Goal: Task Accomplishment & Management: Manage account settings

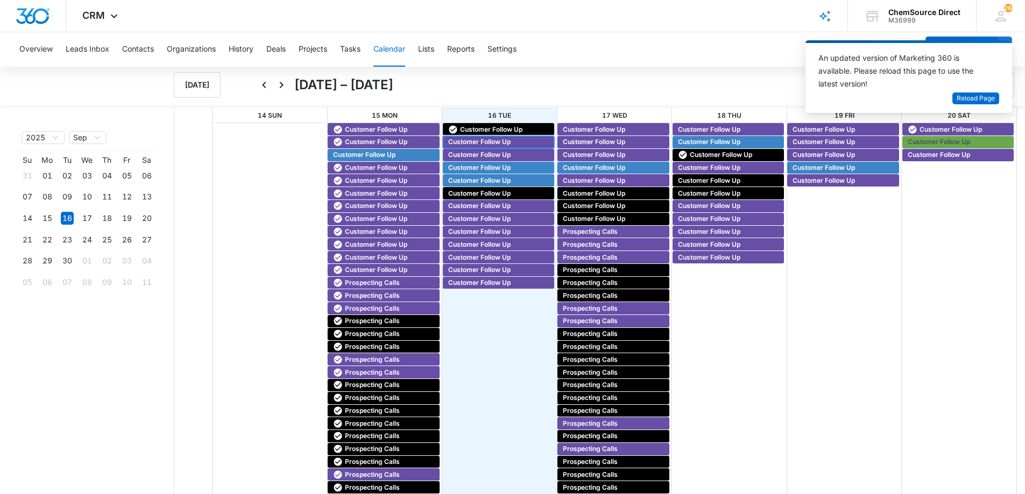
click at [480, 139] on span "Customer Follow Up" at bounding box center [479, 142] width 62 height 10
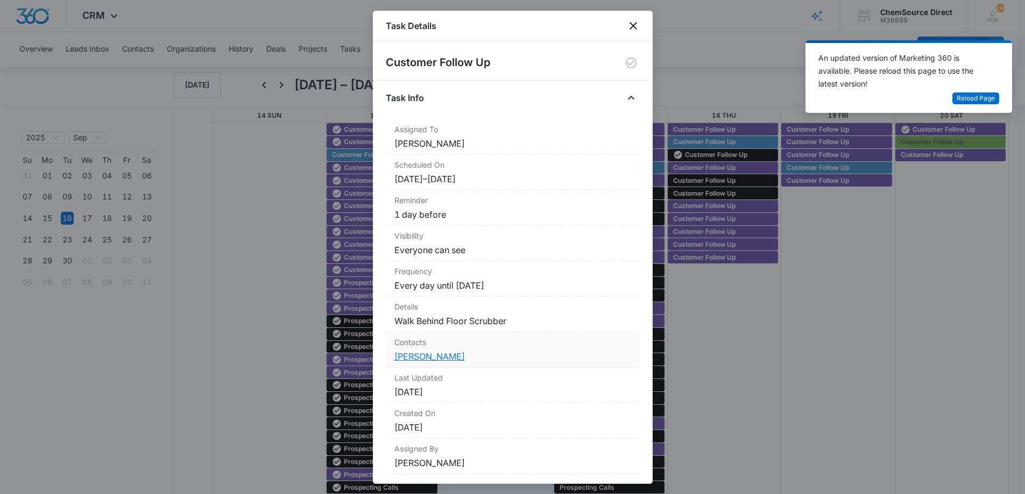
click at [443, 358] on link "[PERSON_NAME]" at bounding box center [429, 356] width 70 height 11
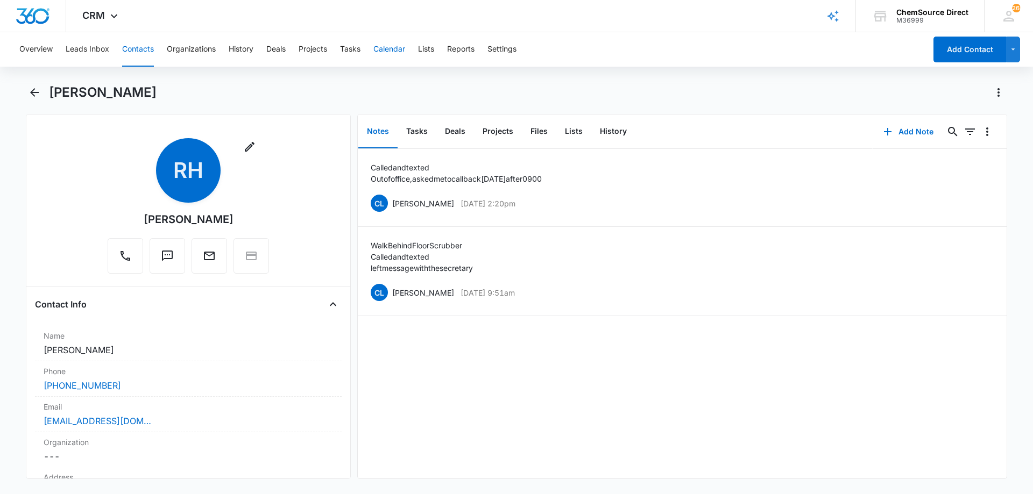
click at [386, 47] on button "Calendar" at bounding box center [389, 49] width 32 height 34
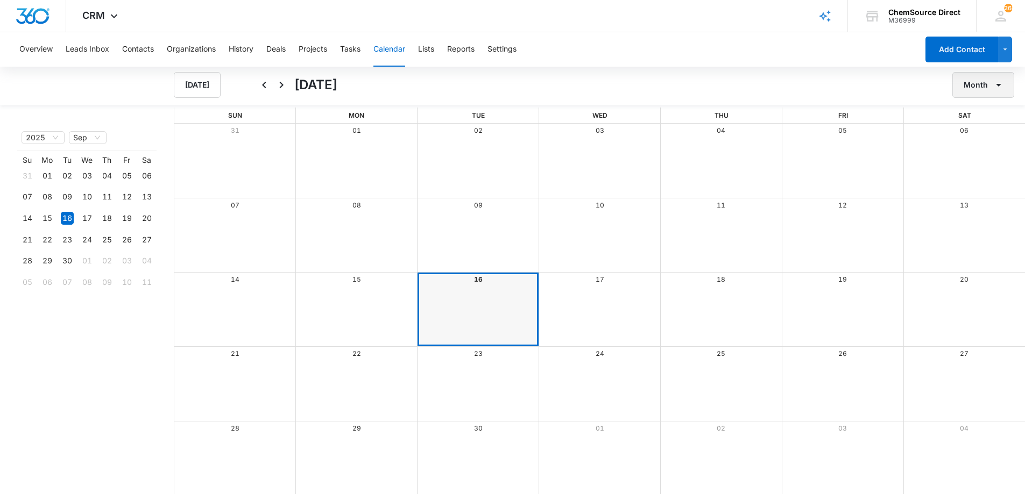
click at [975, 91] on button "Month" at bounding box center [983, 85] width 62 height 26
click at [976, 136] on div "Week" at bounding box center [980, 136] width 28 height 8
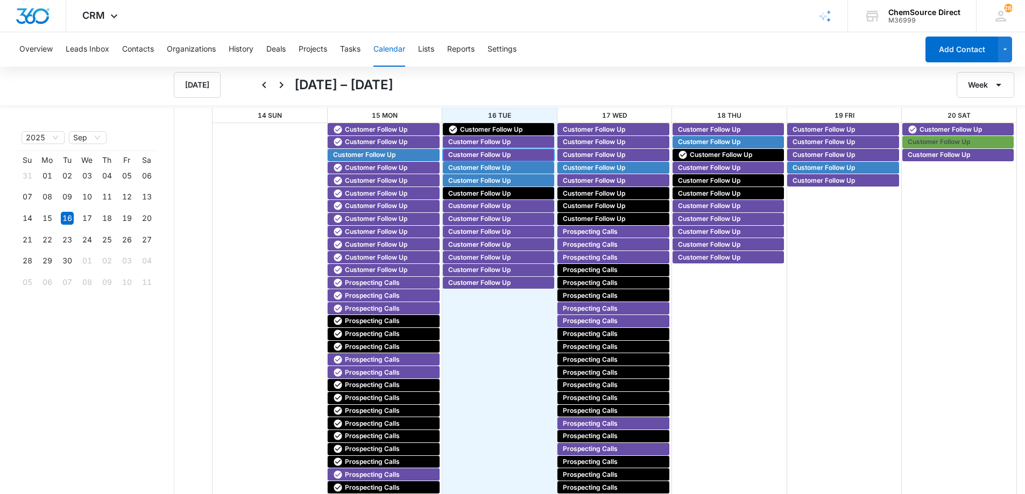
click at [480, 153] on span "Customer Follow Up" at bounding box center [479, 155] width 62 height 10
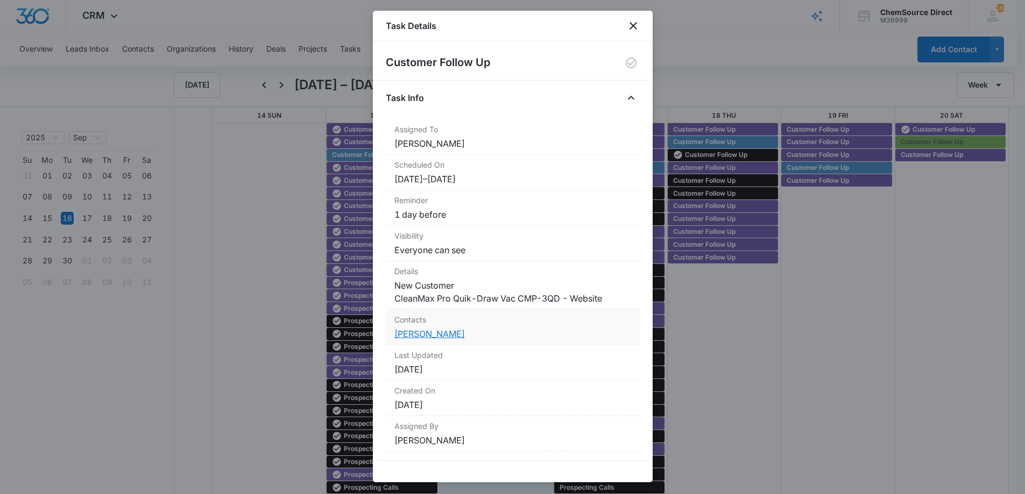
click at [407, 333] on link "[PERSON_NAME]" at bounding box center [429, 334] width 70 height 11
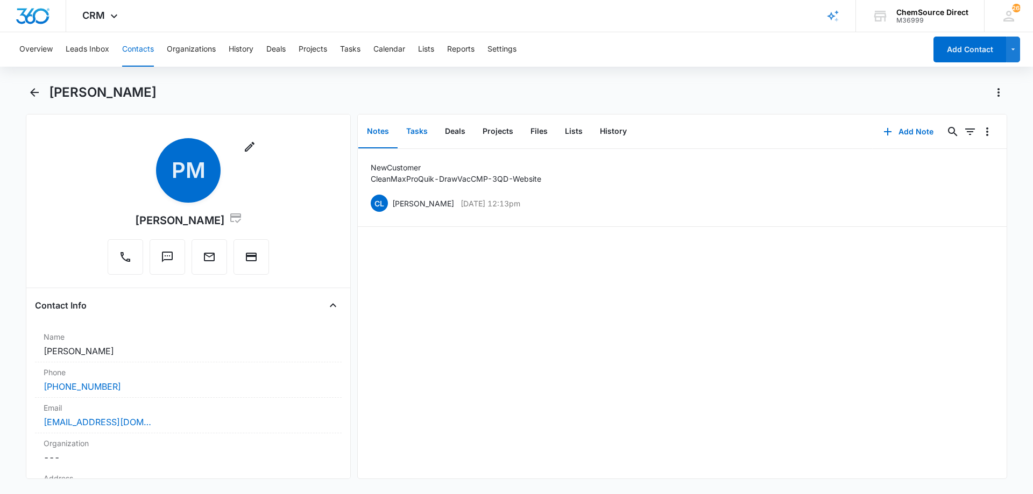
click at [412, 131] on button "Tasks" at bounding box center [416, 131] width 39 height 33
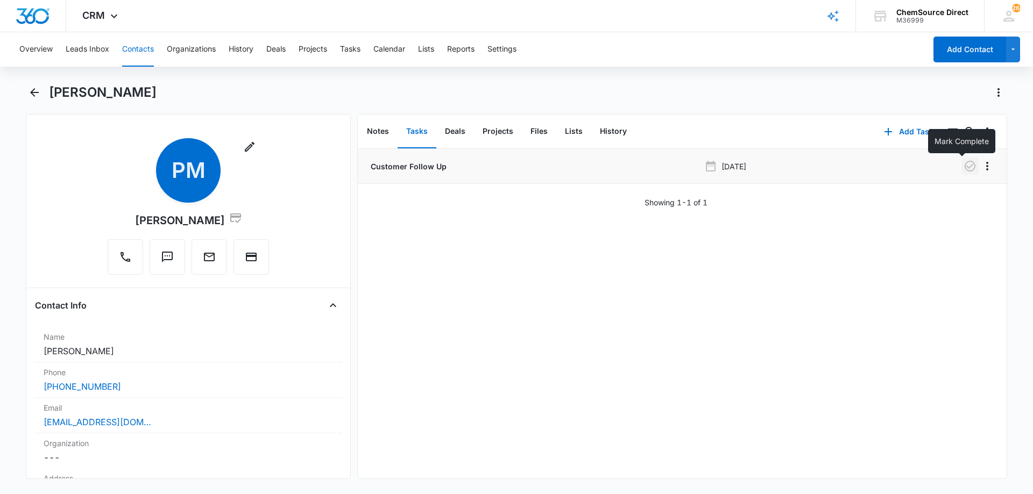
click at [963, 165] on icon "button" at bounding box center [969, 166] width 13 height 13
click at [392, 48] on button "Calendar" at bounding box center [389, 49] width 32 height 34
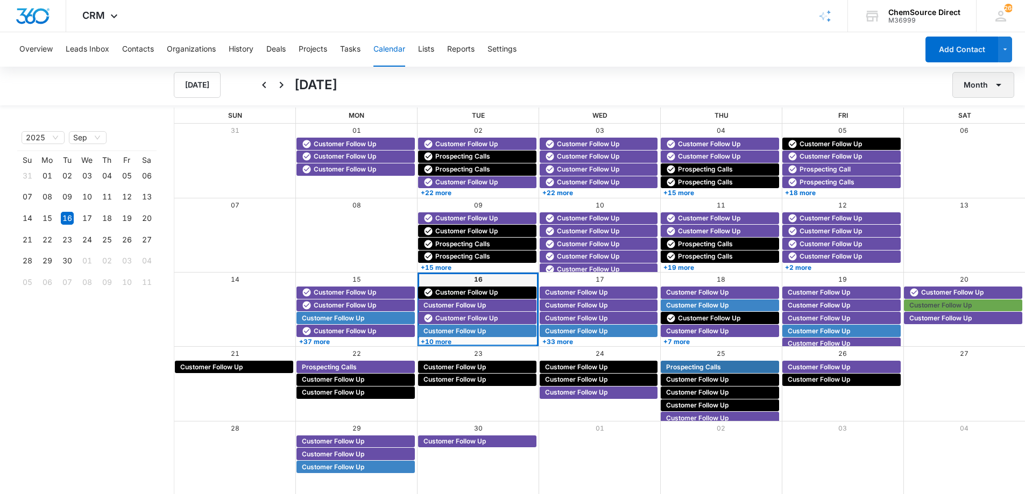
click at [989, 86] on button "Month" at bounding box center [983, 85] width 62 height 26
click at [983, 134] on div "Week" at bounding box center [980, 136] width 28 height 8
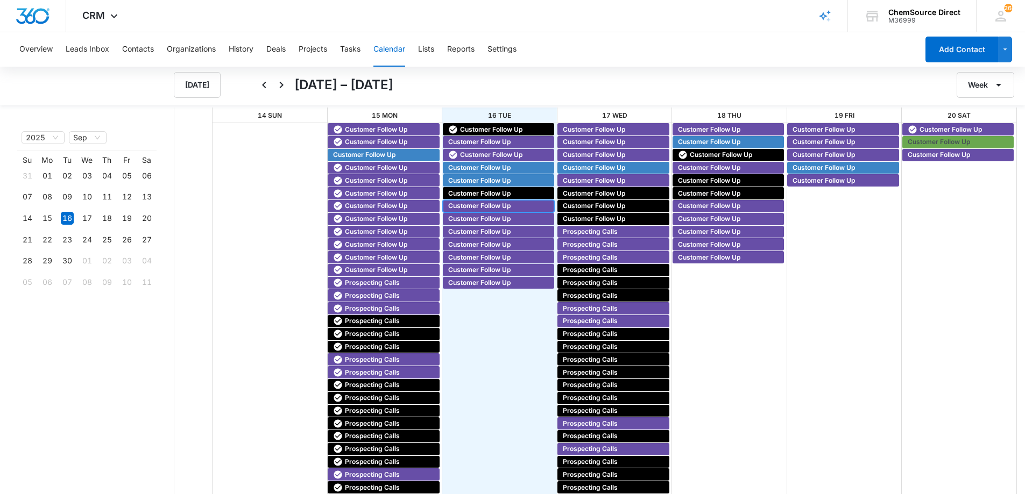
click at [465, 204] on span "Customer Follow Up" at bounding box center [479, 206] width 62 height 10
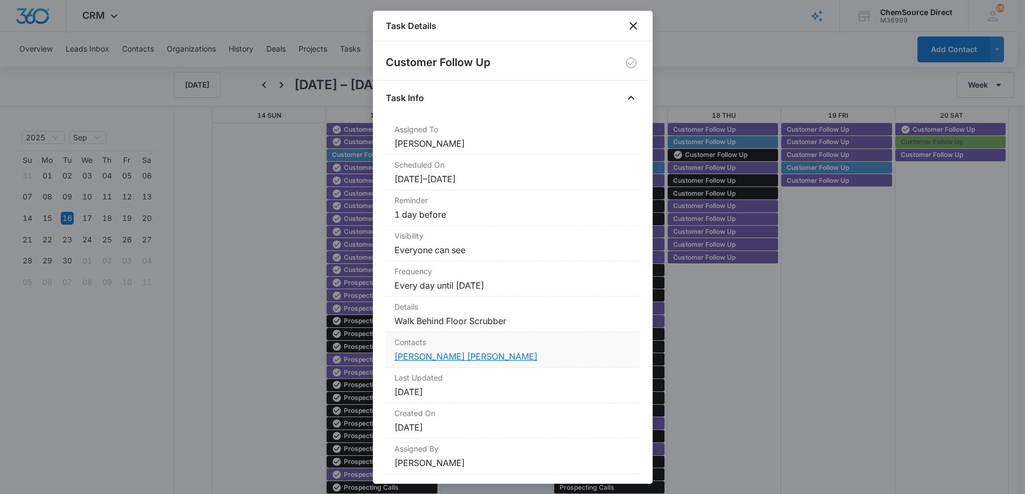
click at [445, 357] on link "[PERSON_NAME] [PERSON_NAME]" at bounding box center [465, 356] width 143 height 11
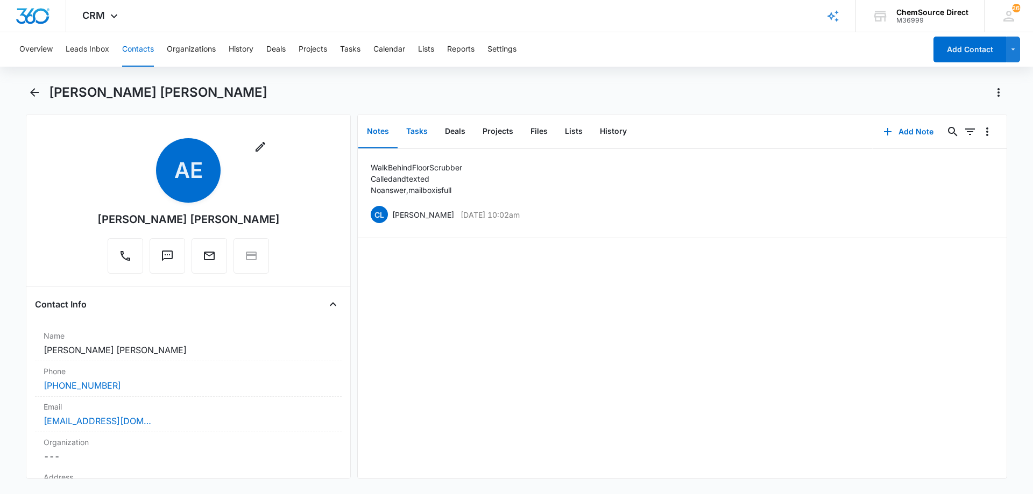
click at [422, 127] on button "Tasks" at bounding box center [416, 131] width 39 height 33
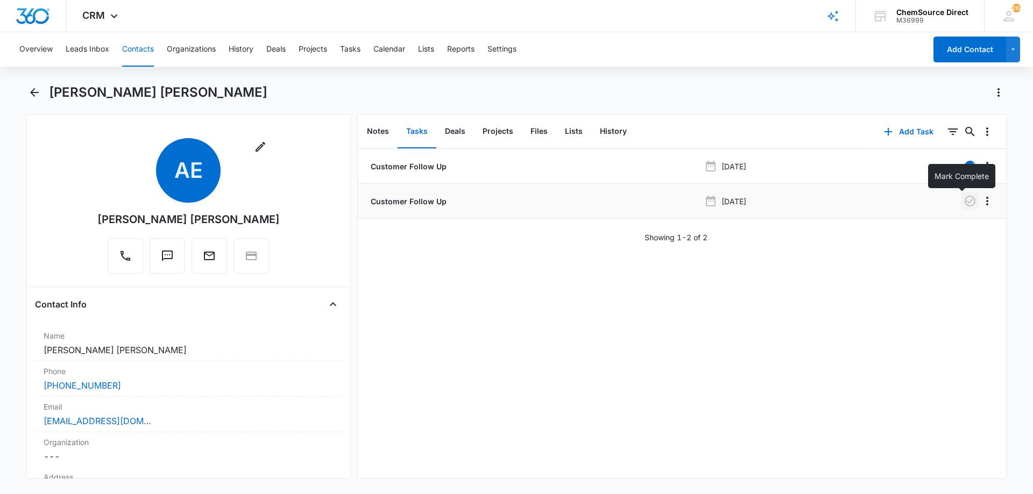
click at [963, 198] on icon "button" at bounding box center [969, 201] width 13 height 13
click at [378, 130] on button "Notes" at bounding box center [377, 131] width 39 height 33
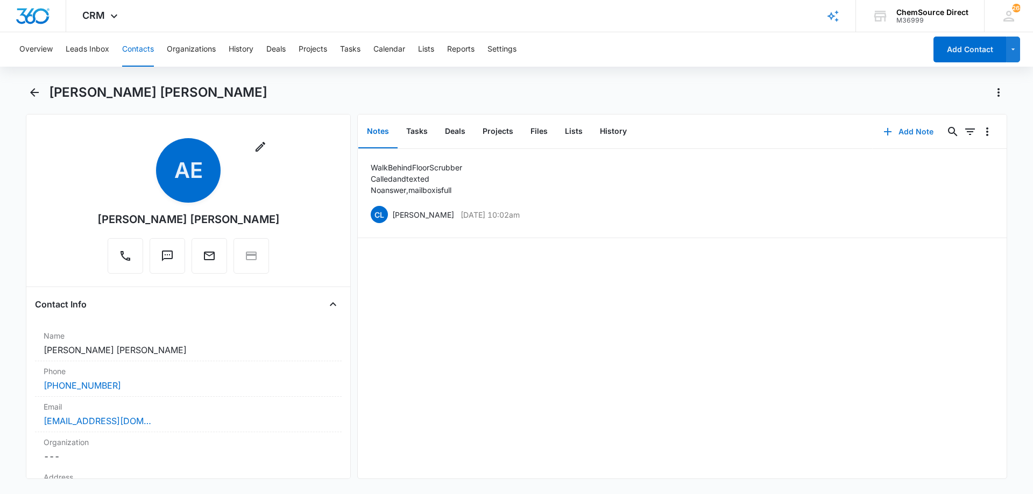
click at [902, 127] on button "Add Note" at bounding box center [908, 132] width 72 height 26
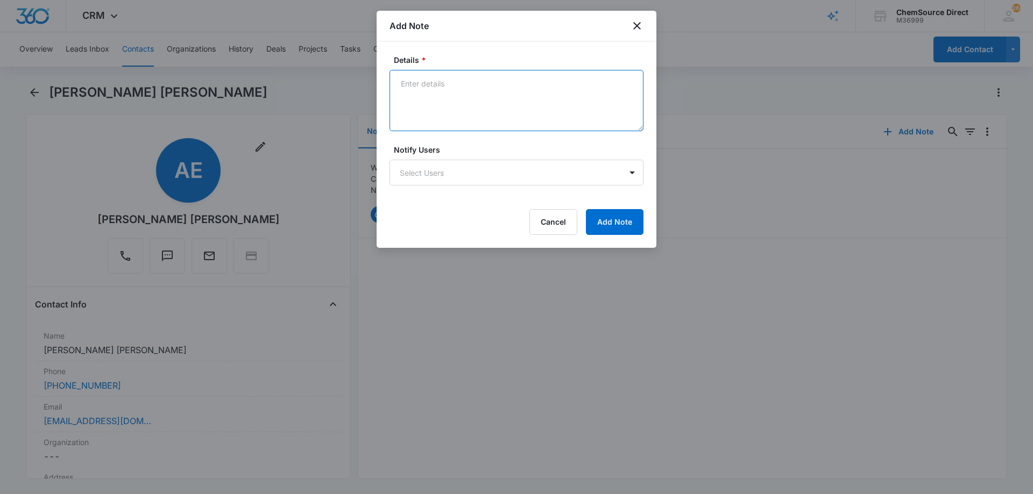
click at [453, 103] on textarea "Details *" at bounding box center [516, 100] width 254 height 61
type textarea "Called and texted mailbox still full"
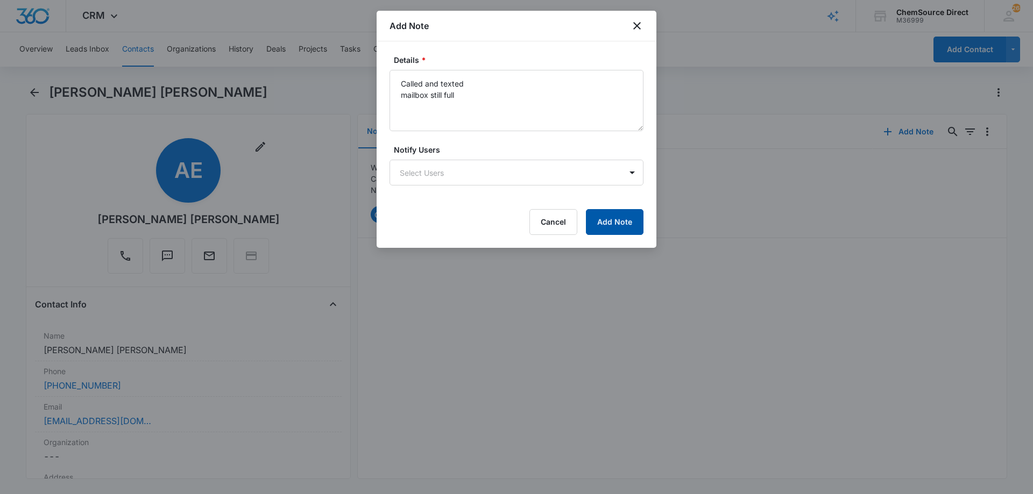
click at [605, 213] on button "Add Note" at bounding box center [615, 222] width 58 height 26
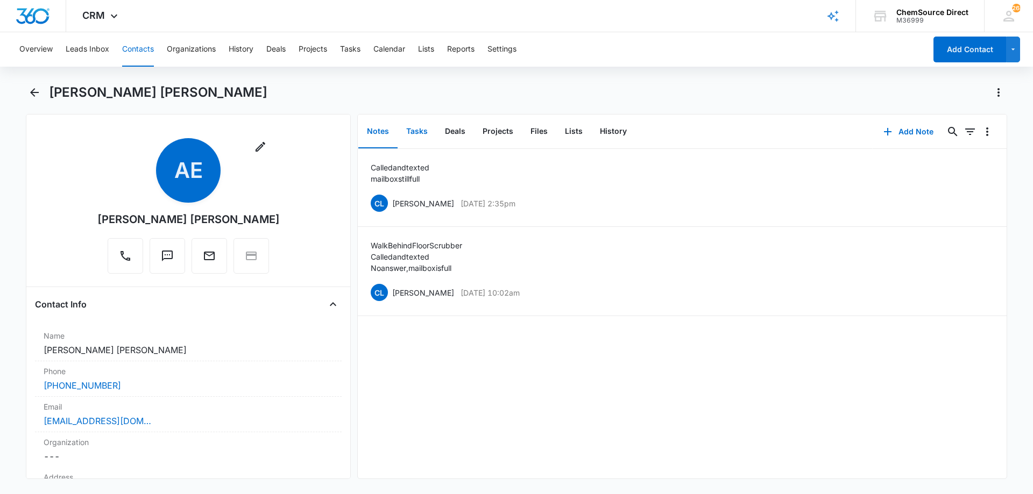
click at [420, 133] on button "Tasks" at bounding box center [416, 131] width 39 height 33
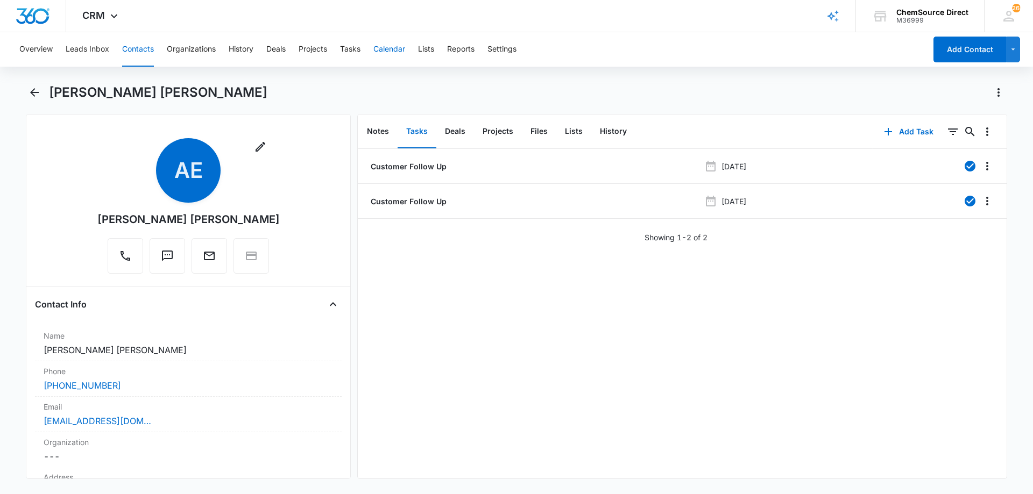
click at [381, 49] on button "Calendar" at bounding box center [389, 49] width 32 height 34
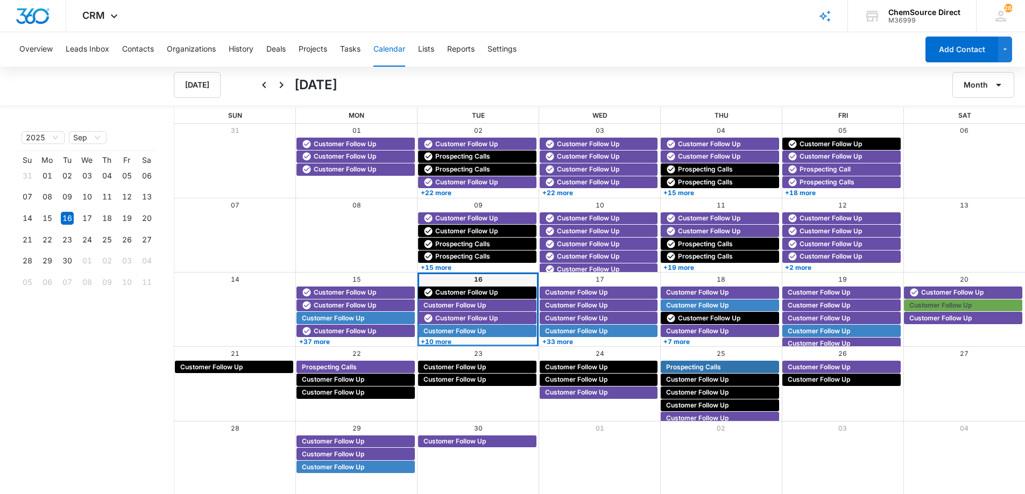
click at [960, 78] on button "Month" at bounding box center [983, 85] width 62 height 26
click at [975, 134] on div "Week" at bounding box center [980, 136] width 28 height 8
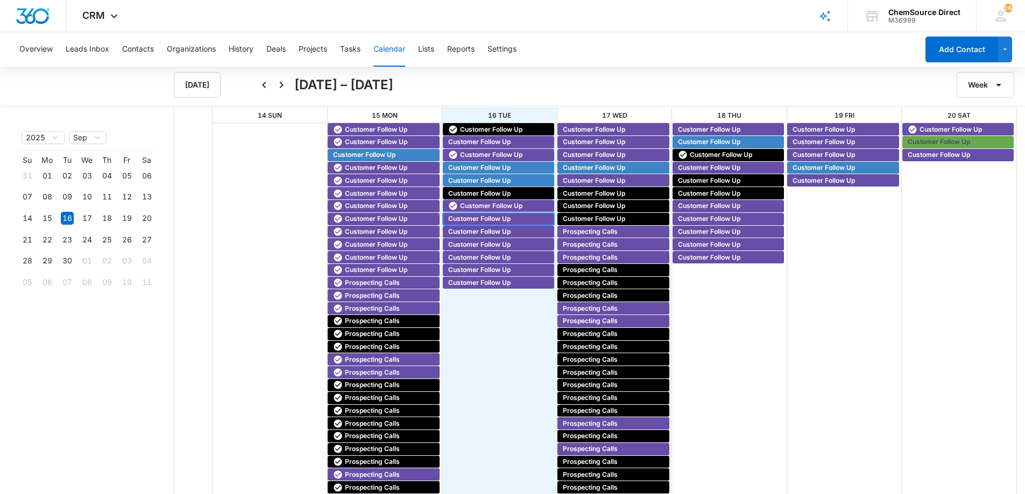
click at [470, 216] on span "Customer Follow Up" at bounding box center [479, 219] width 62 height 10
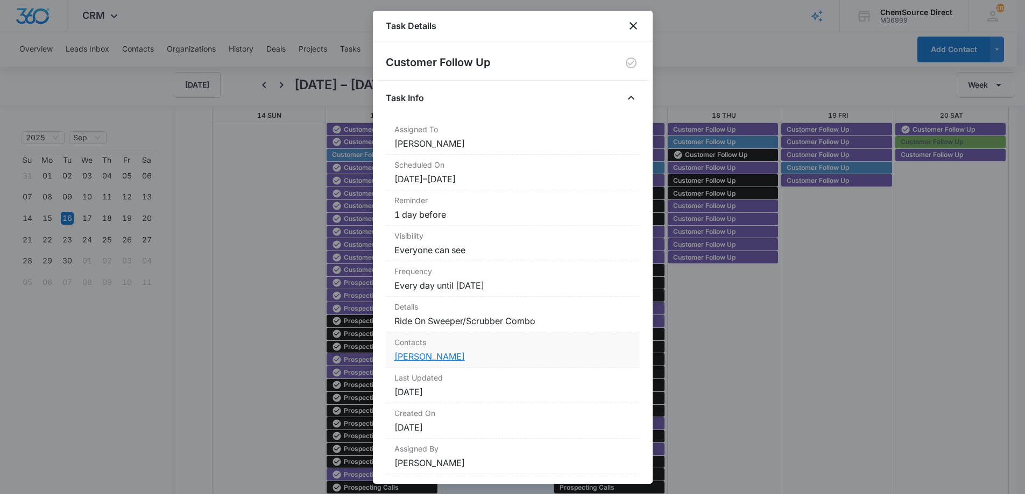
click at [422, 353] on link "[PERSON_NAME]" at bounding box center [429, 356] width 70 height 11
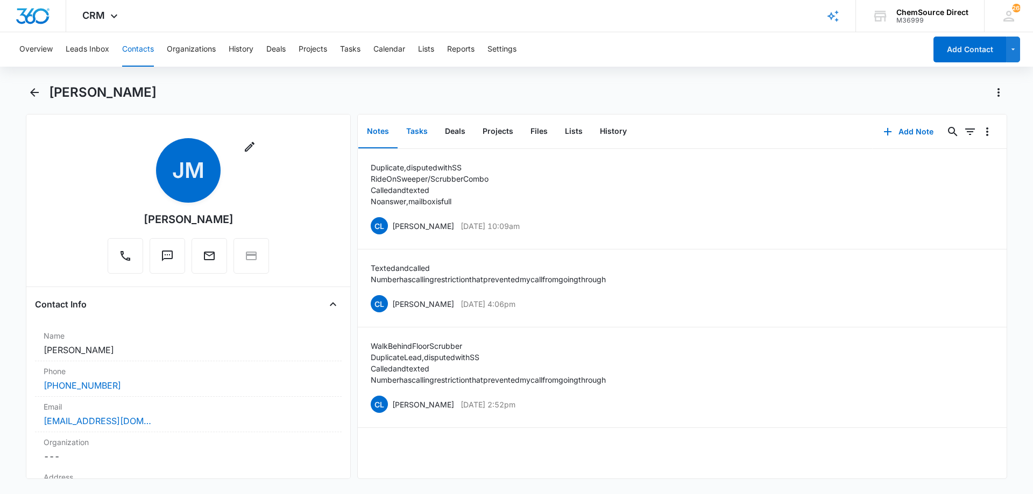
click at [424, 125] on button "Tasks" at bounding box center [416, 131] width 39 height 33
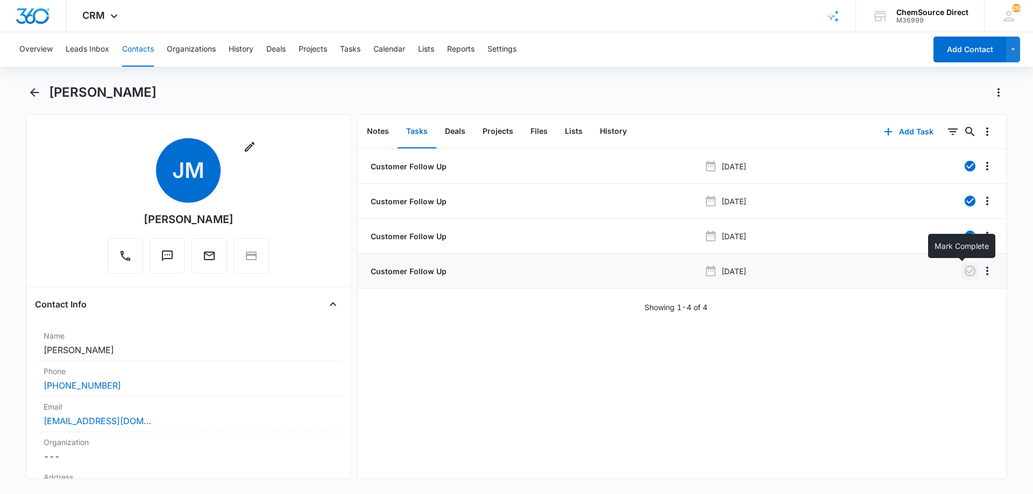
click at [963, 272] on icon "button" at bounding box center [969, 271] width 13 height 13
click at [382, 132] on button "Notes" at bounding box center [377, 131] width 39 height 33
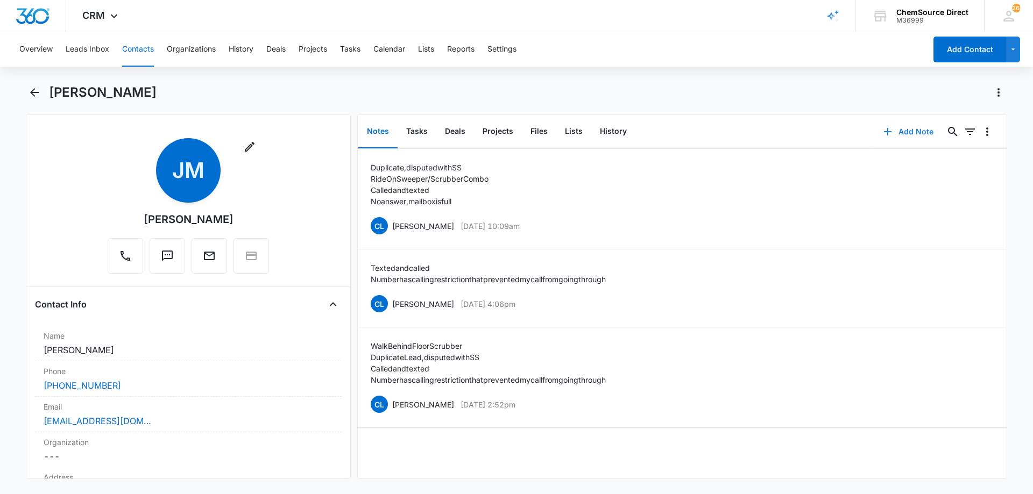
click at [913, 130] on button "Add Note" at bounding box center [908, 132] width 72 height 26
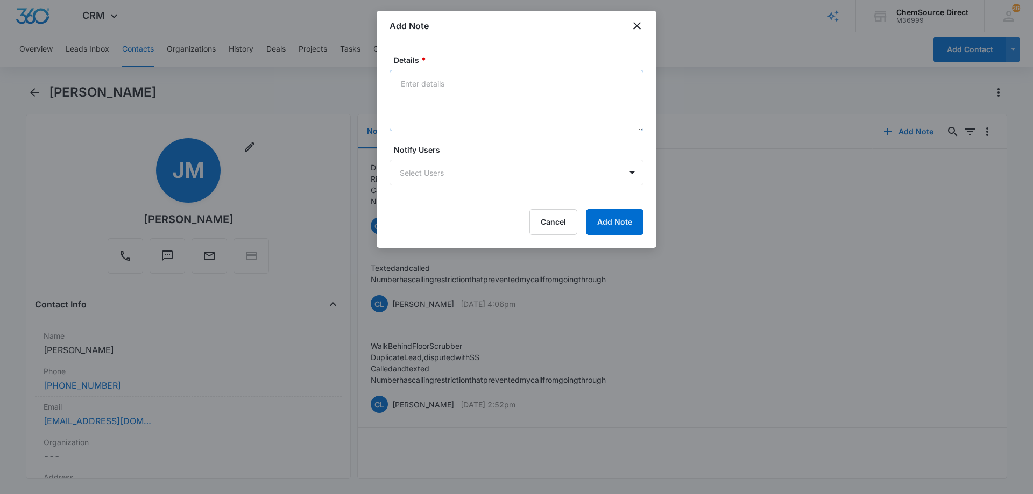
click at [432, 99] on textarea "Details *" at bounding box center [516, 100] width 254 height 61
click at [406, 102] on textarea "Called and texted" at bounding box center [516, 100] width 254 height 61
type textarea "Called and texted Mailbox is still full"
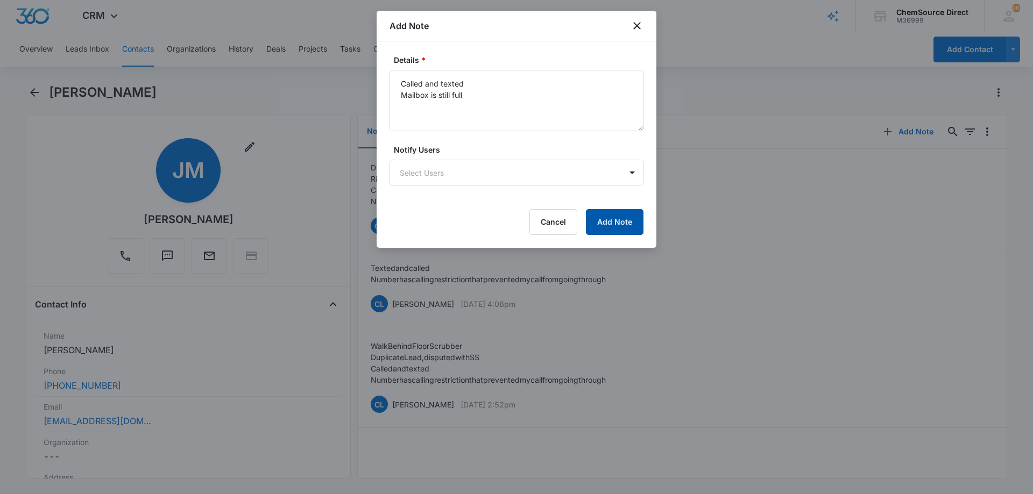
click at [619, 215] on button "Add Note" at bounding box center [615, 222] width 58 height 26
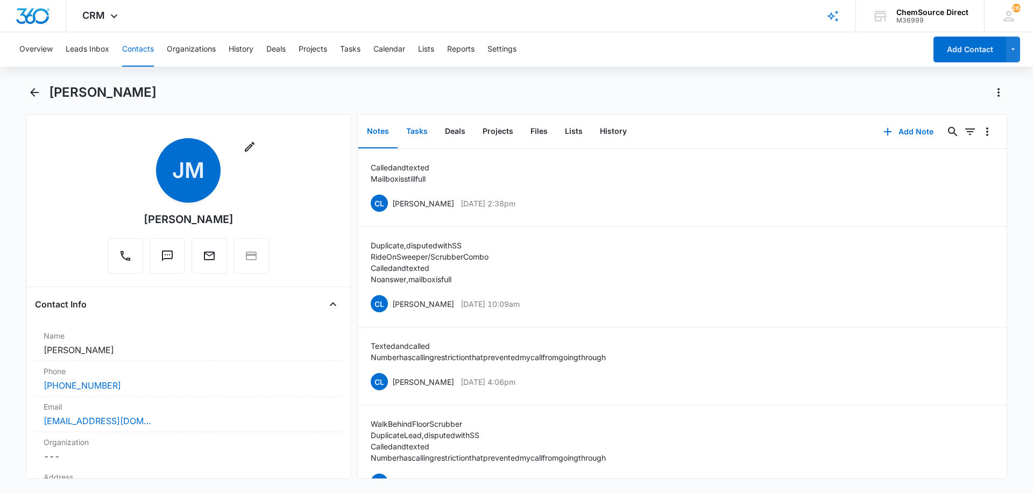
click at [414, 130] on button "Tasks" at bounding box center [416, 131] width 39 height 33
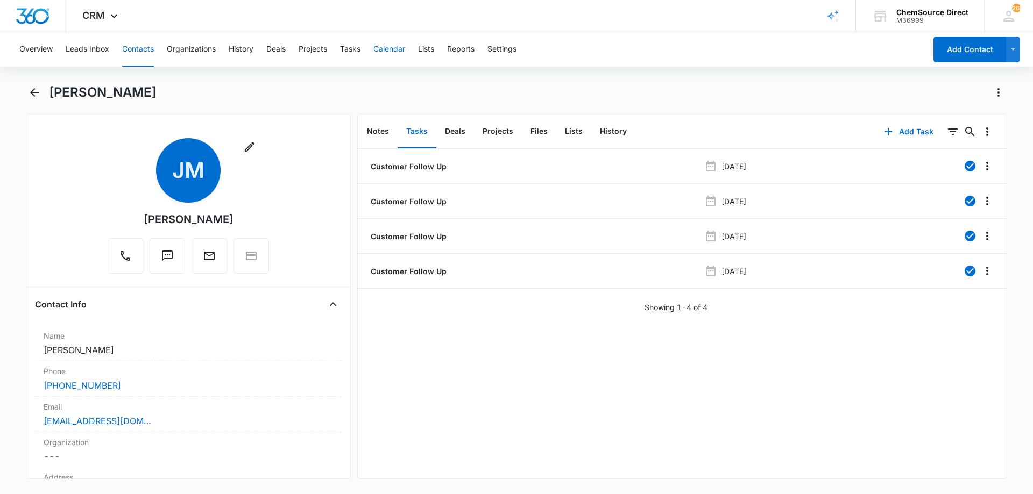
click at [385, 46] on button "Calendar" at bounding box center [389, 49] width 32 height 34
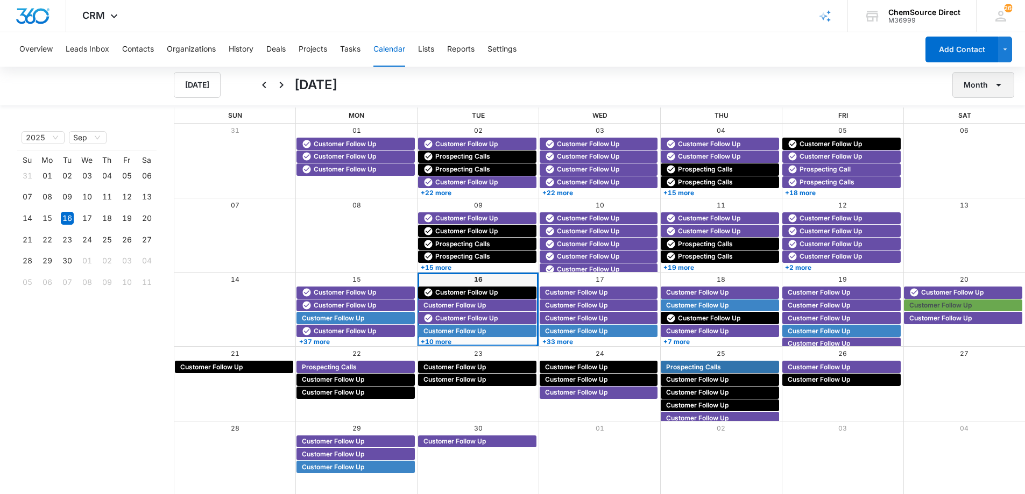
click at [973, 84] on button "Month" at bounding box center [983, 85] width 62 height 26
click at [983, 133] on div "Week" at bounding box center [980, 136] width 28 height 8
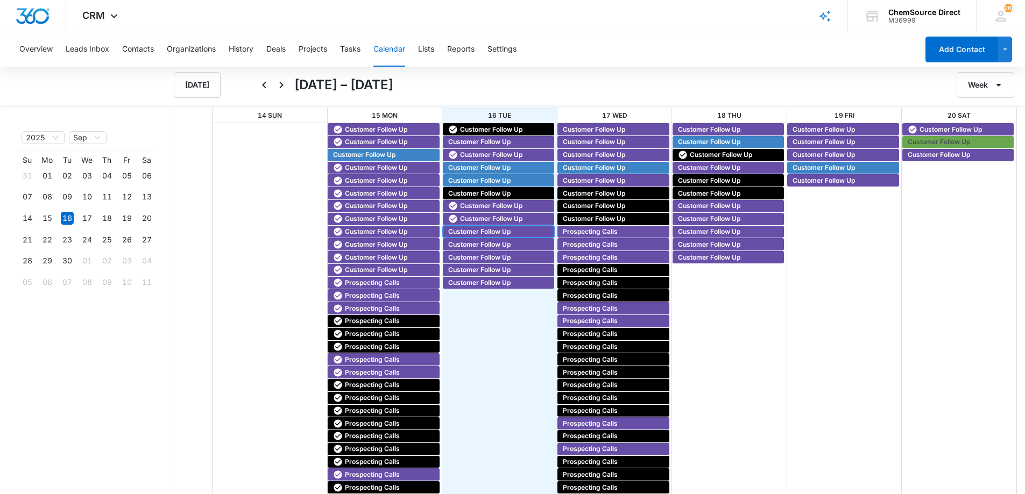
click at [470, 231] on span "Customer Follow Up" at bounding box center [479, 232] width 62 height 10
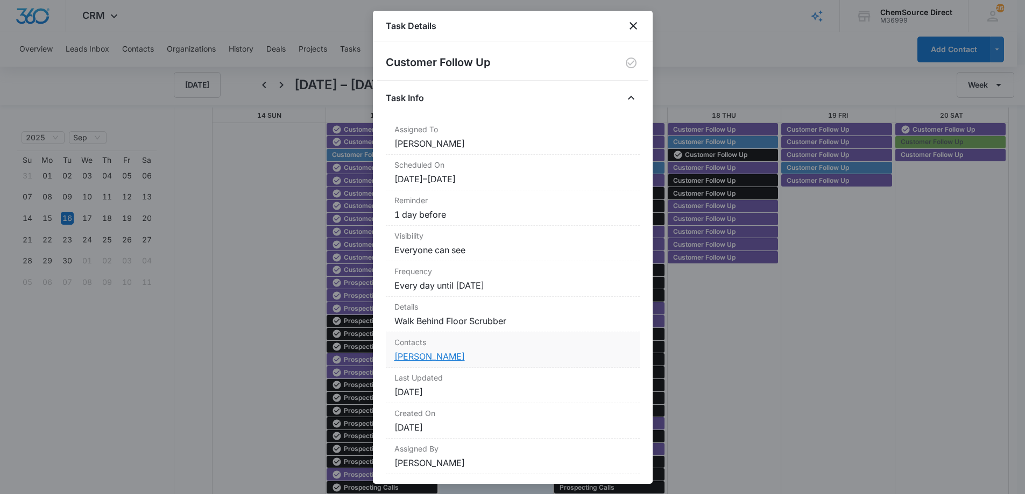
click at [422, 358] on link "[PERSON_NAME]" at bounding box center [429, 356] width 70 height 11
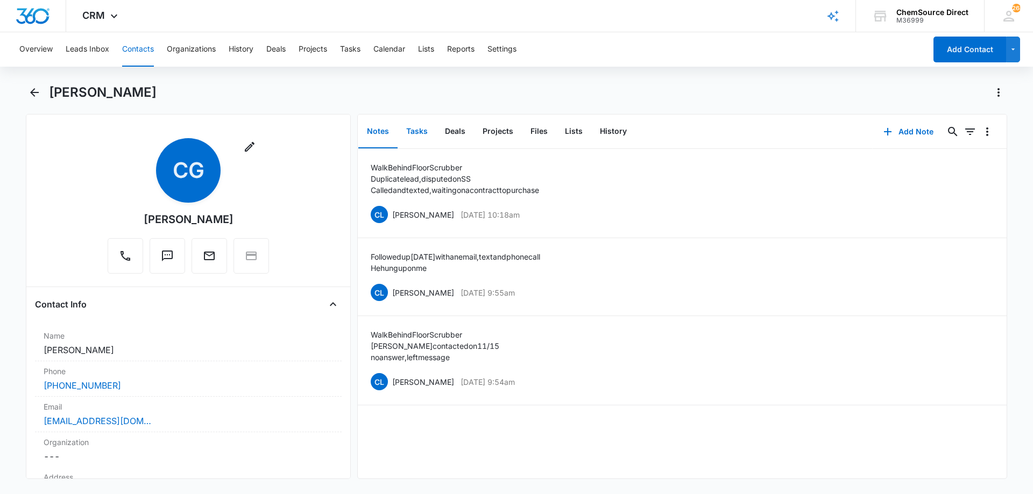
click at [428, 127] on button "Tasks" at bounding box center [416, 131] width 39 height 33
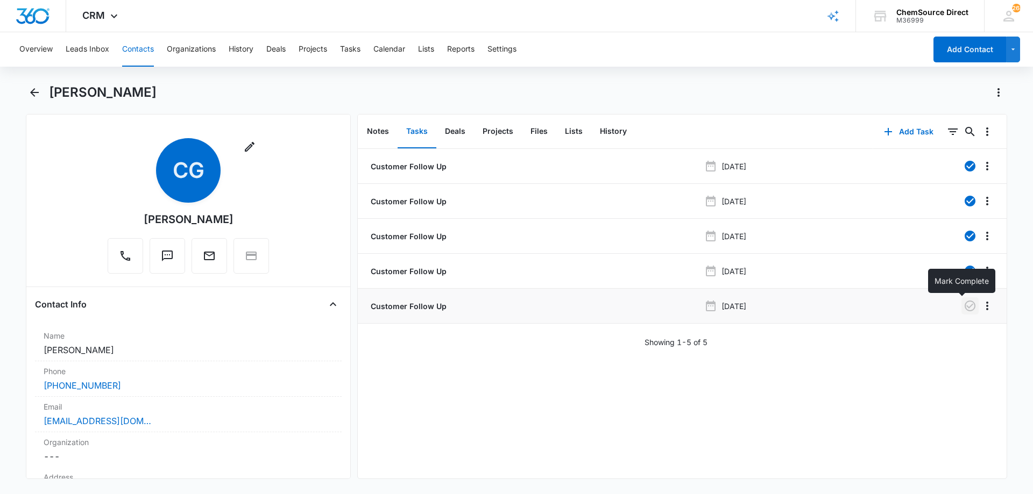
click at [963, 308] on icon "button" at bounding box center [969, 306] width 13 height 13
click at [386, 130] on button "Notes" at bounding box center [377, 131] width 39 height 33
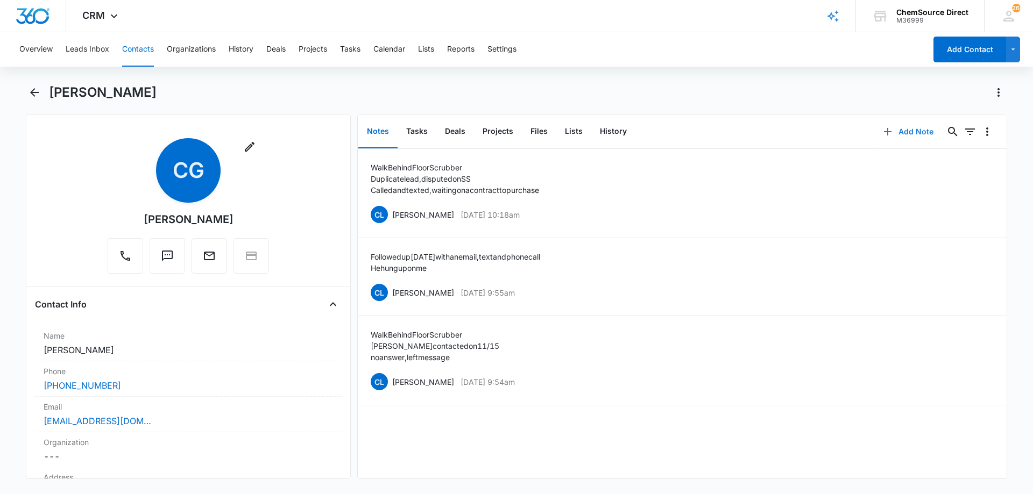
click at [902, 129] on button "Add Note" at bounding box center [908, 132] width 72 height 26
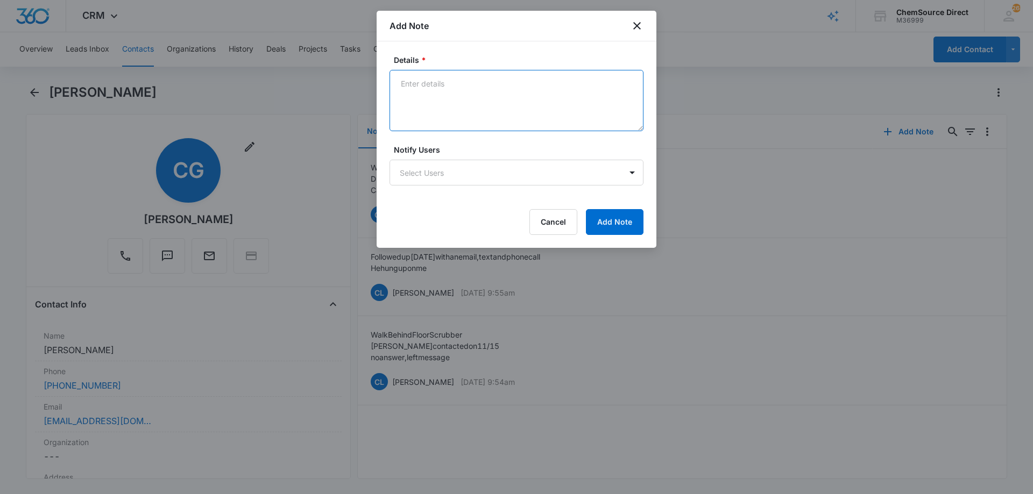
click at [409, 88] on textarea "Details *" at bounding box center [516, 100] width 254 height 61
type textarea "Called and texted No answer, left a message"
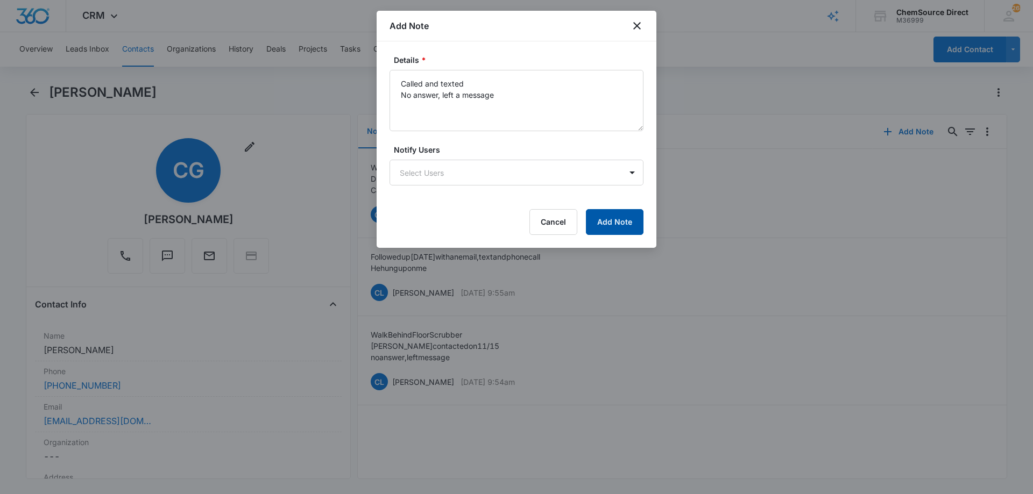
click at [602, 219] on button "Add Note" at bounding box center [615, 222] width 58 height 26
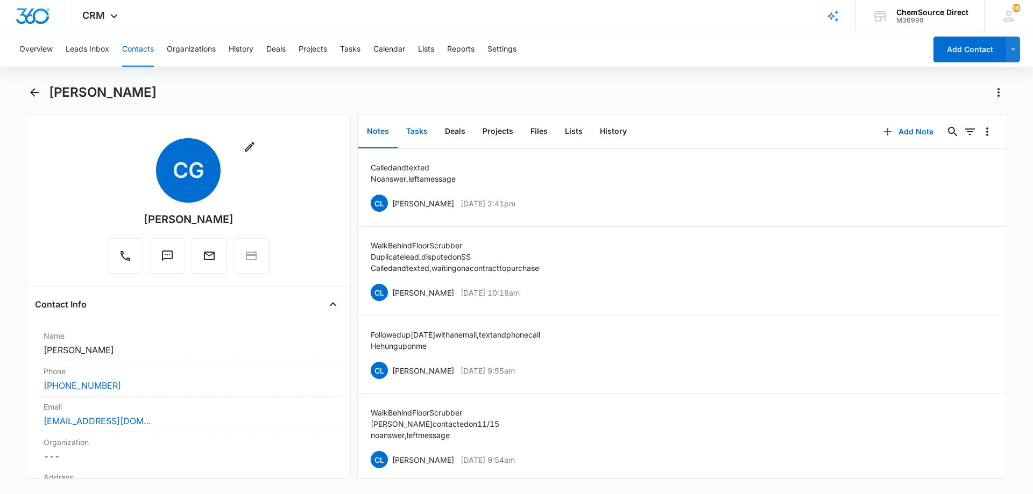
click at [421, 129] on button "Tasks" at bounding box center [416, 131] width 39 height 33
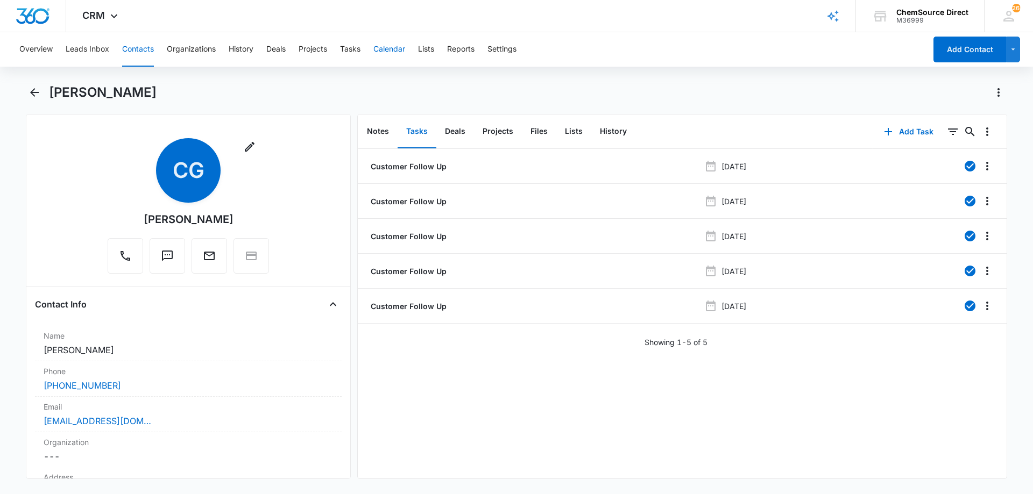
click at [396, 49] on button "Calendar" at bounding box center [389, 49] width 32 height 34
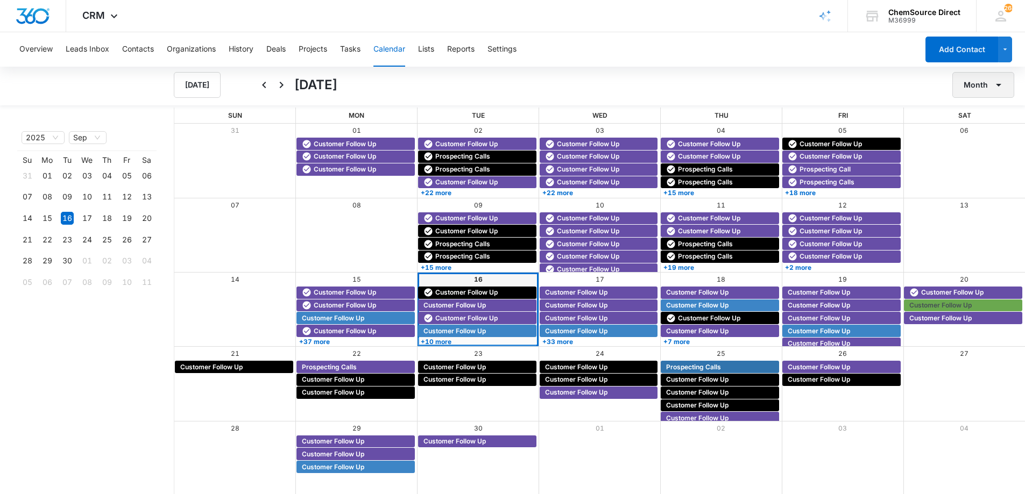
click at [963, 84] on button "Month" at bounding box center [983, 85] width 62 height 26
click at [972, 136] on div "Week" at bounding box center [980, 136] width 28 height 8
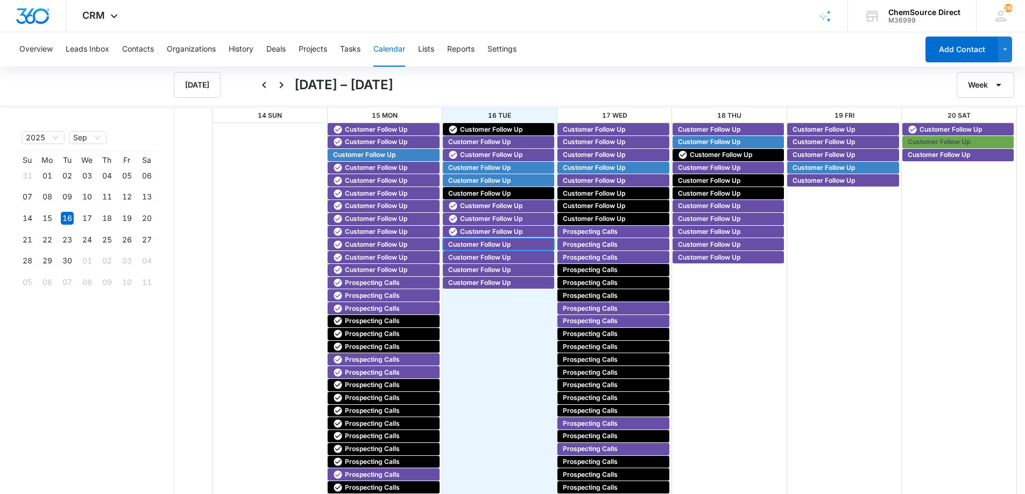
click at [458, 241] on span "Customer Follow Up" at bounding box center [479, 245] width 62 height 10
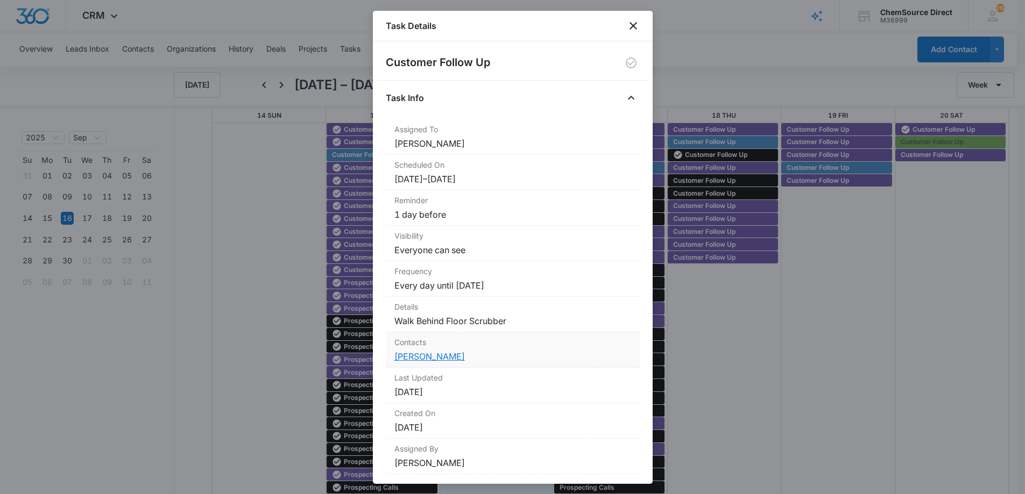
click at [431, 354] on link "[PERSON_NAME]" at bounding box center [429, 356] width 70 height 11
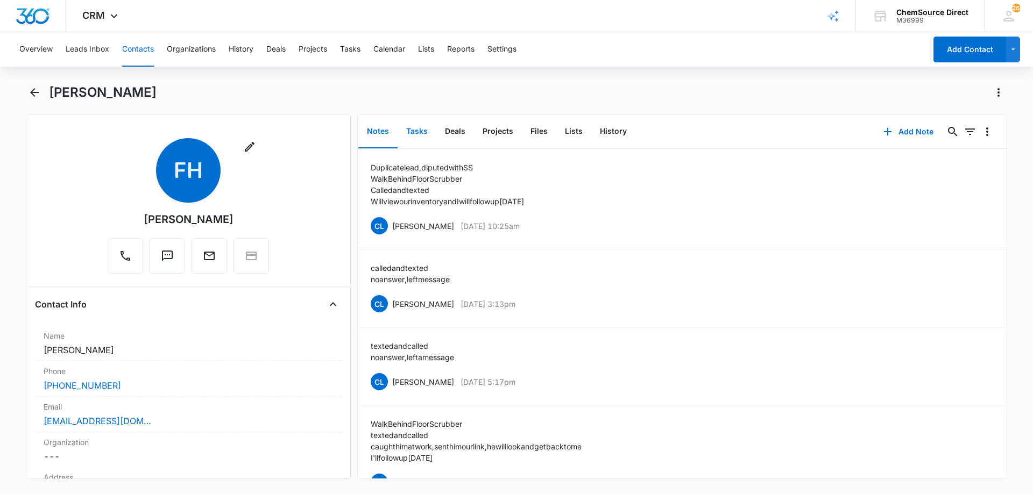
click at [418, 130] on button "Tasks" at bounding box center [416, 131] width 39 height 33
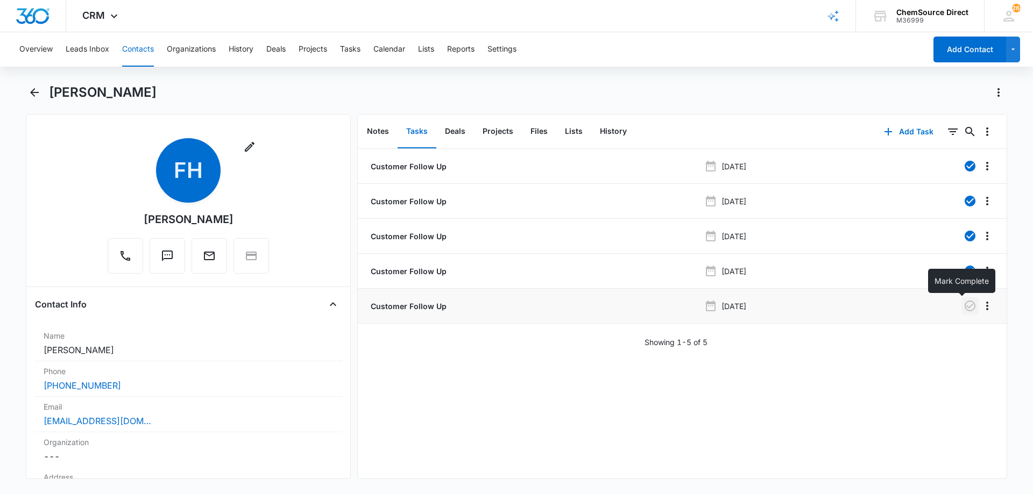
click at [964, 307] on icon "button" at bounding box center [969, 306] width 11 height 11
click at [376, 130] on button "Notes" at bounding box center [377, 131] width 39 height 33
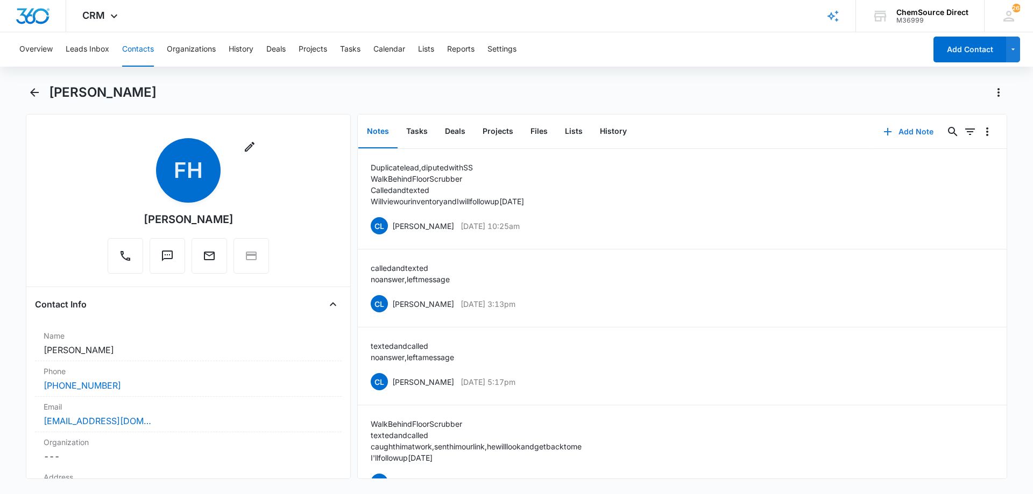
click at [894, 128] on button "Add Note" at bounding box center [908, 132] width 72 height 26
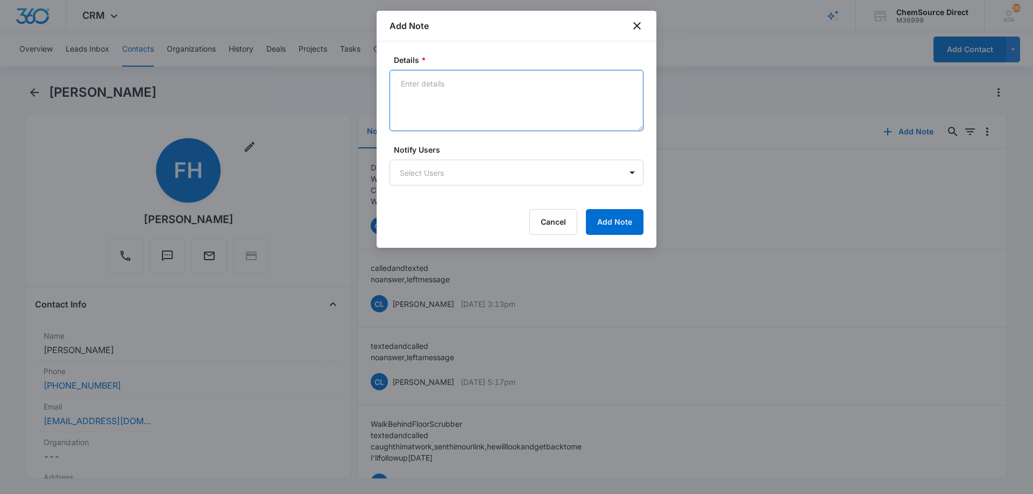
click at [416, 87] on textarea "Details *" at bounding box center [516, 100] width 254 height 61
click at [406, 95] on textarea "Texted and called" at bounding box center [516, 100] width 254 height 61
type textarea "Texted and called Actually wants a low speed, will send link and follow up [DAT…"
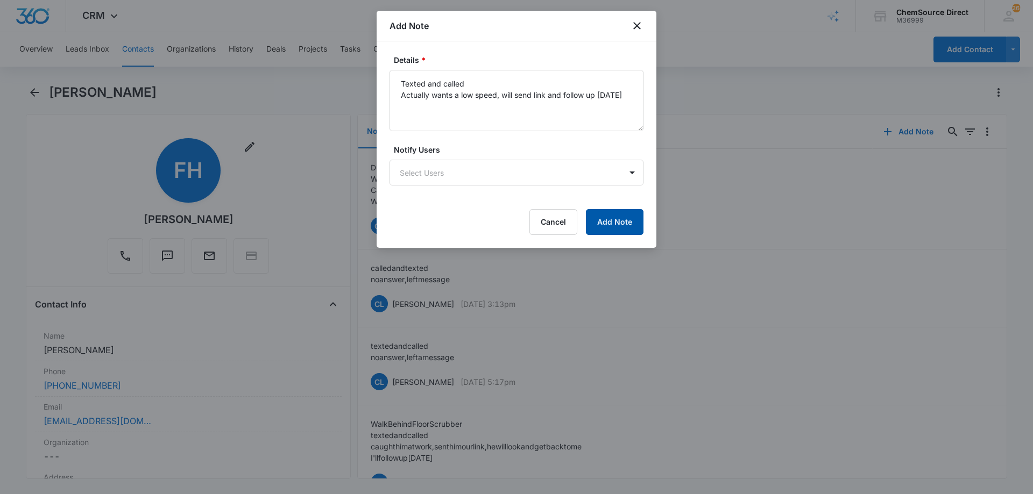
click at [605, 214] on button "Add Note" at bounding box center [615, 222] width 58 height 26
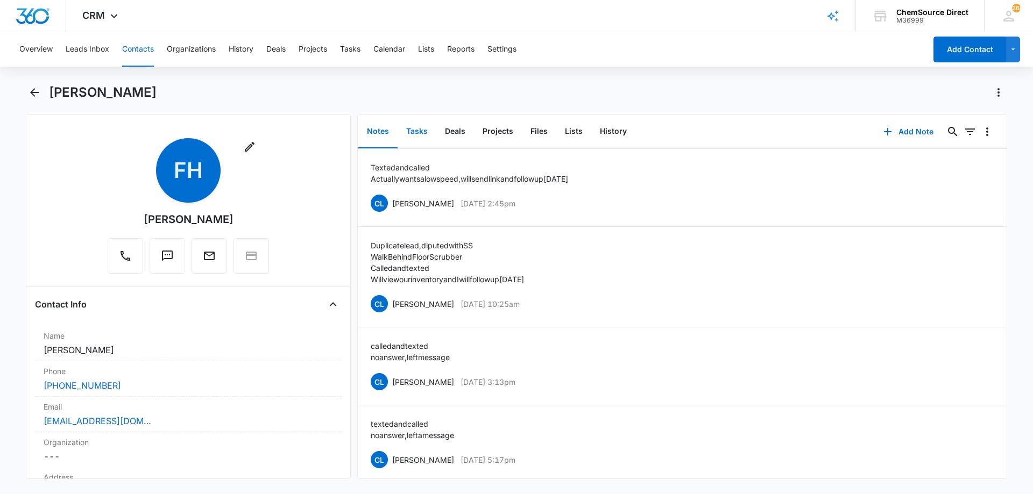
click at [411, 132] on button "Tasks" at bounding box center [416, 131] width 39 height 33
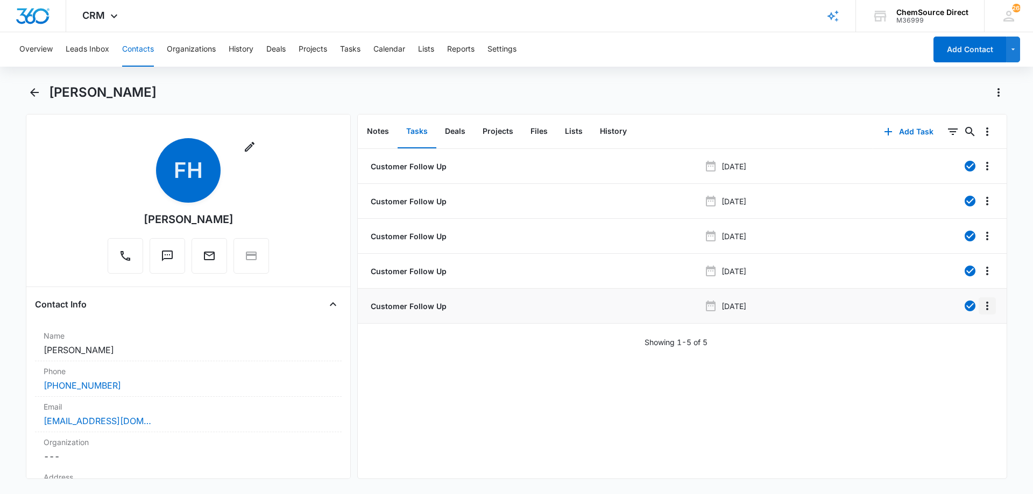
click at [980, 304] on icon "Overflow Menu" at bounding box center [986, 306] width 13 height 13
click at [957, 335] on div "Edit" at bounding box center [950, 336] width 23 height 8
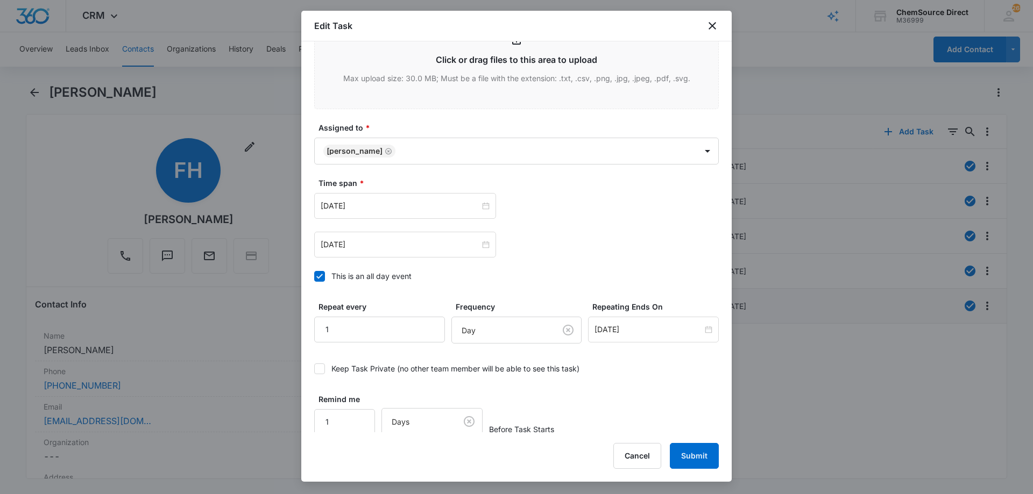
scroll to position [594, 0]
click at [626, 326] on input "[DATE]" at bounding box center [648, 327] width 108 height 12
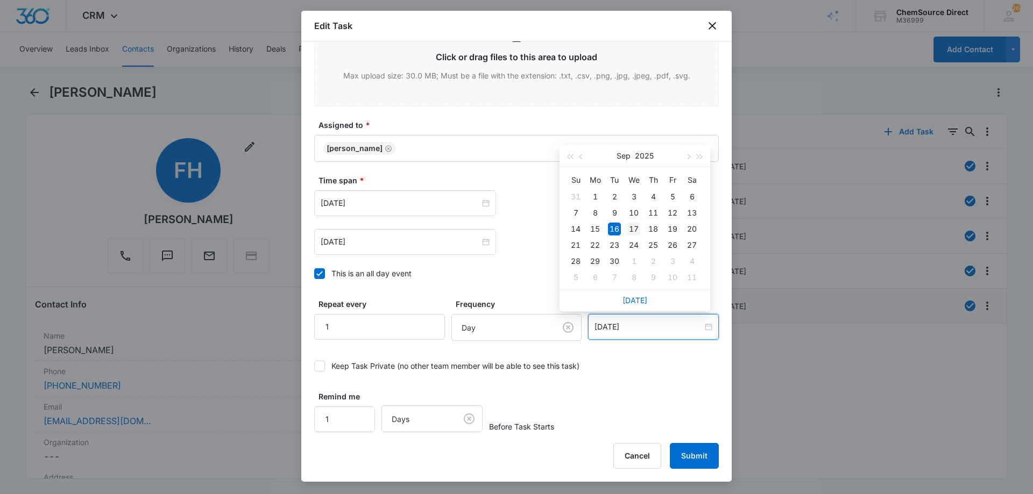
type input "[DATE]"
click at [634, 226] on div "17" at bounding box center [633, 229] width 13 height 13
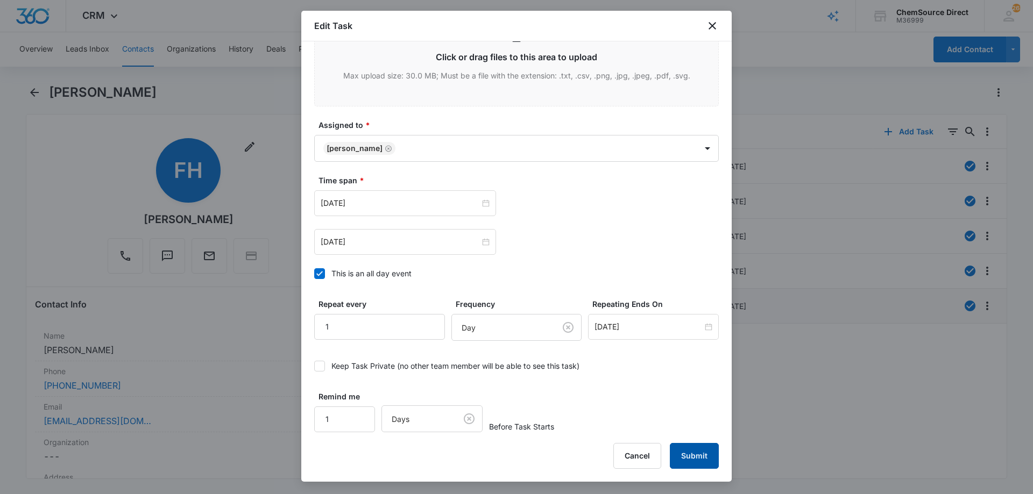
click at [696, 460] on button "Submit" at bounding box center [694, 456] width 49 height 26
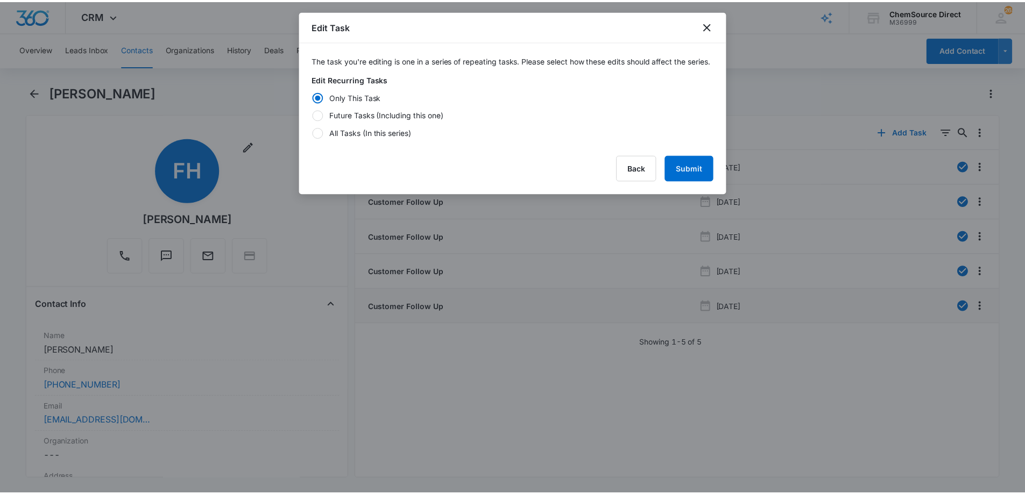
scroll to position [0, 0]
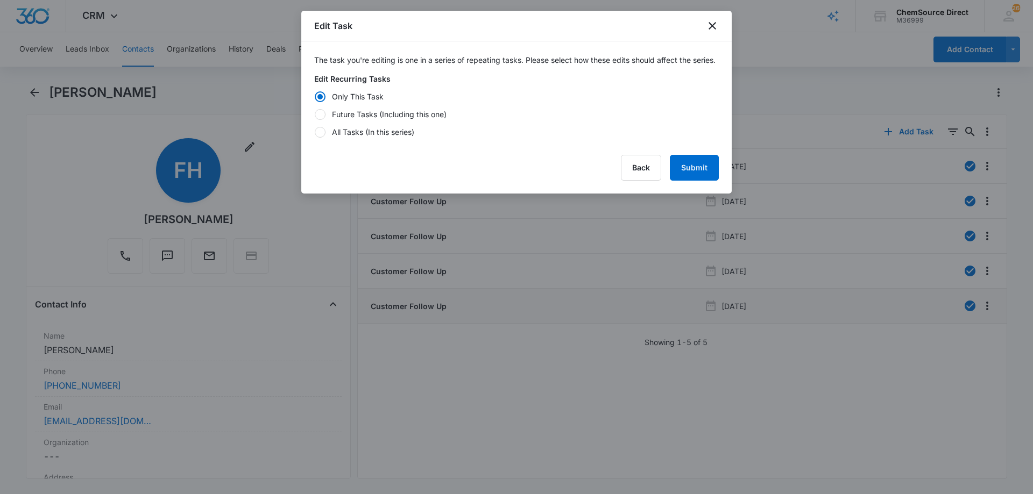
click at [322, 120] on div at bounding box center [320, 114] width 11 height 11
click at [315, 115] on input "Future Tasks (Including this one)" at bounding box center [314, 114] width 1 height 1
radio input "false"
radio input "true"
click at [686, 169] on button "Submit" at bounding box center [694, 168] width 49 height 26
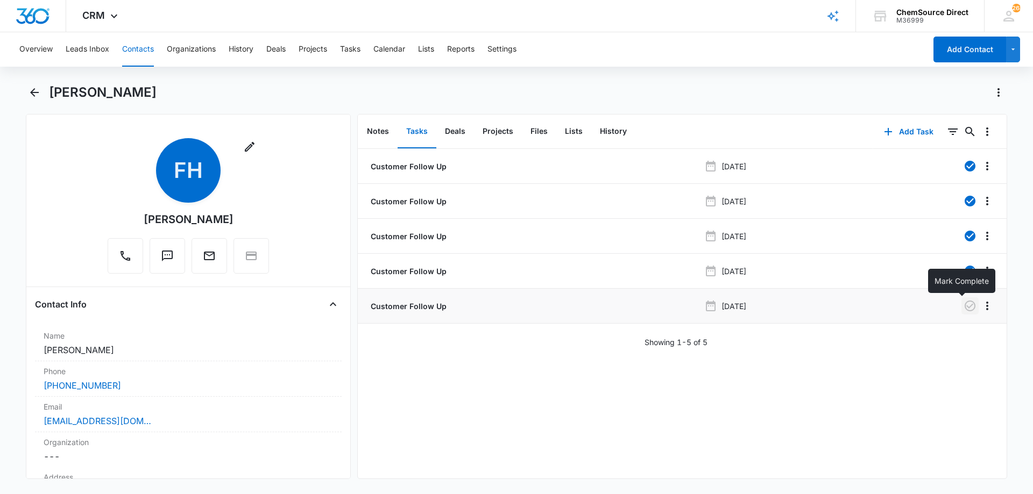
click at [964, 305] on icon "button" at bounding box center [969, 306] width 11 height 11
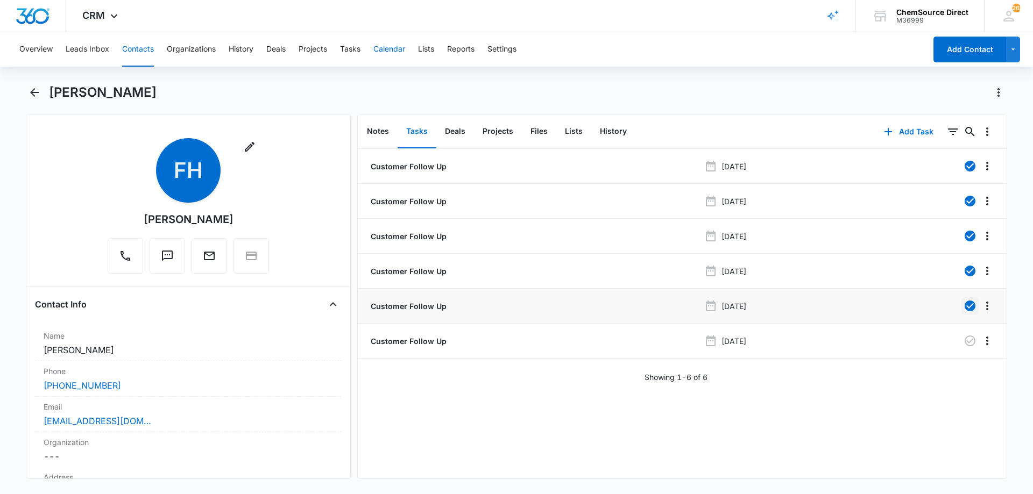
click at [388, 47] on button "Calendar" at bounding box center [389, 49] width 32 height 34
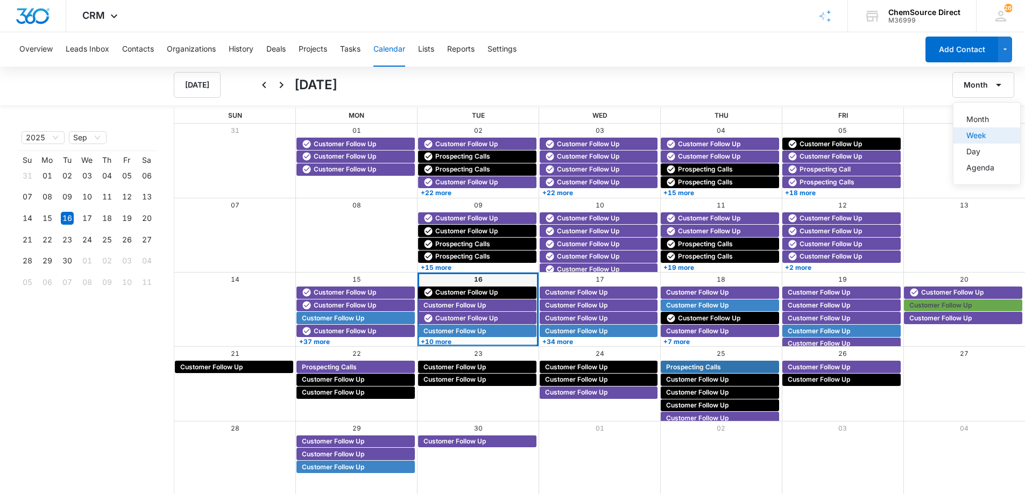
click at [978, 138] on div "Week" at bounding box center [980, 136] width 28 height 8
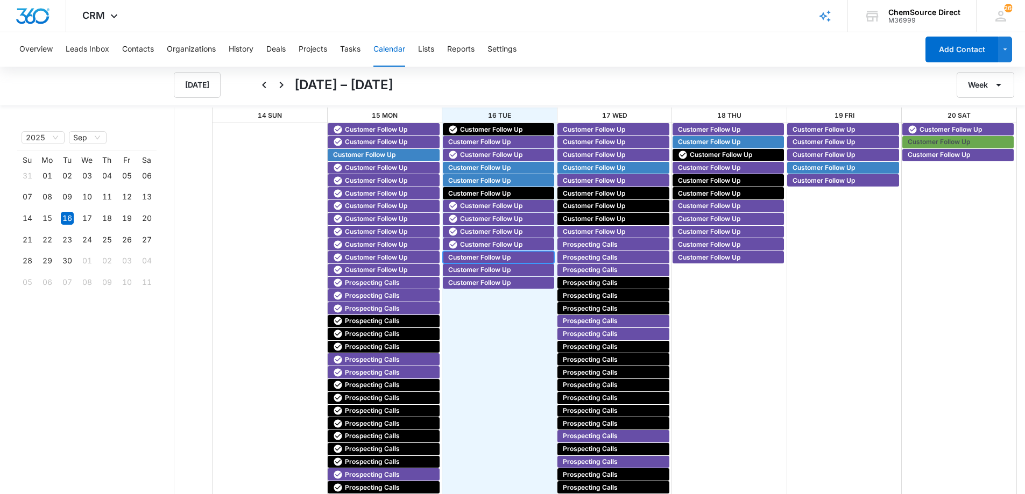
click at [468, 253] on span "Customer Follow Up" at bounding box center [479, 258] width 62 height 10
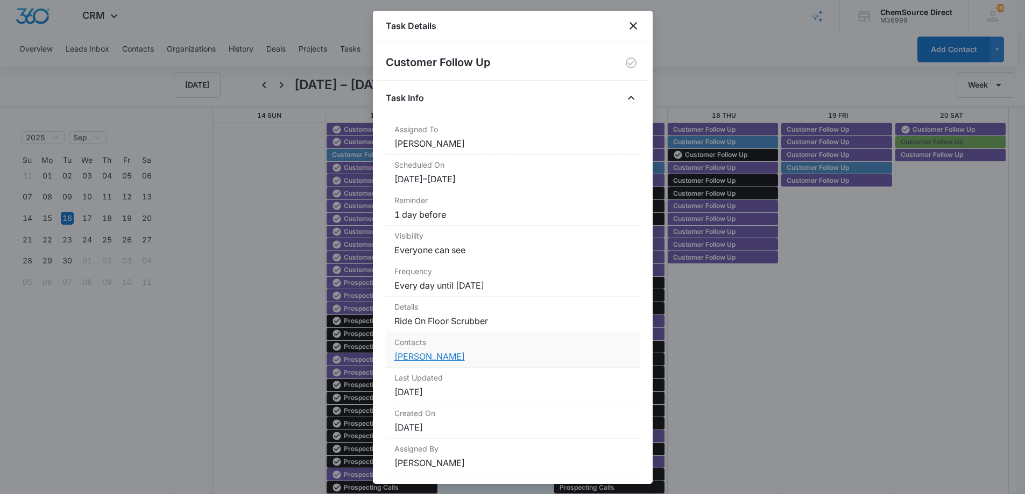
click at [427, 353] on link "[PERSON_NAME]" at bounding box center [429, 356] width 70 height 11
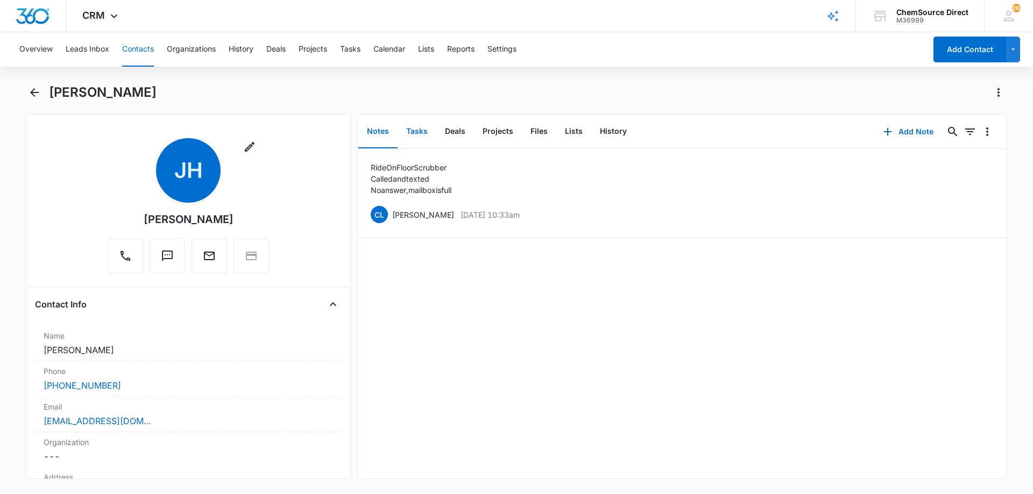
click at [416, 129] on button "Tasks" at bounding box center [416, 131] width 39 height 33
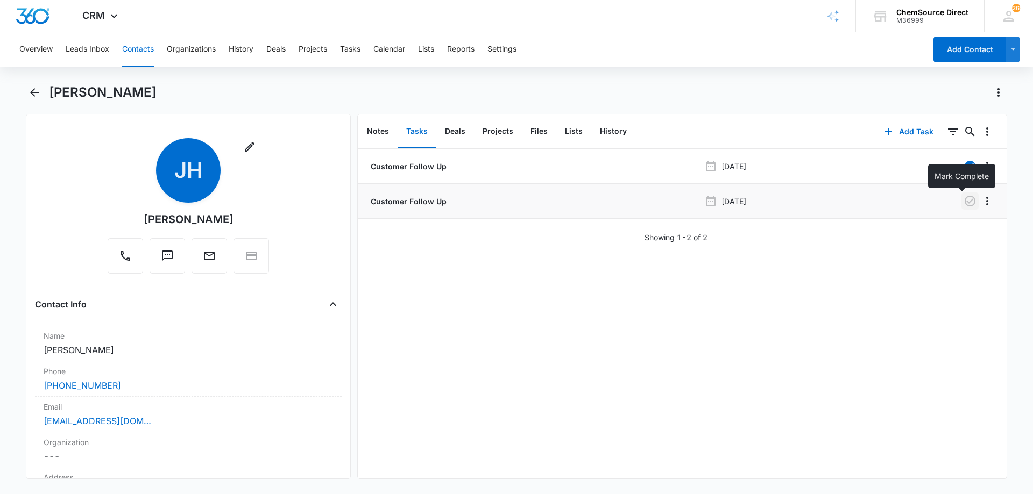
click at [963, 197] on icon "button" at bounding box center [969, 201] width 13 height 13
click at [378, 129] on button "Notes" at bounding box center [377, 131] width 39 height 33
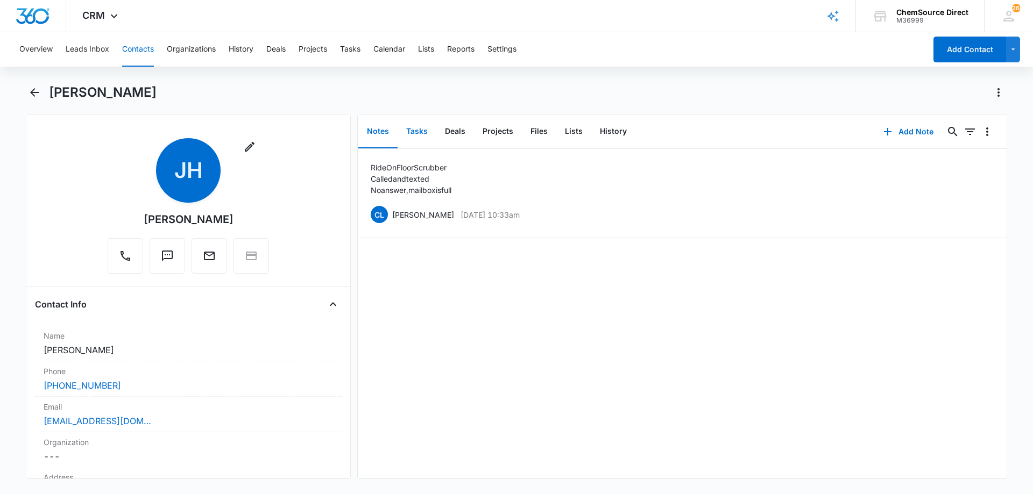
click at [414, 128] on button "Tasks" at bounding box center [416, 131] width 39 height 33
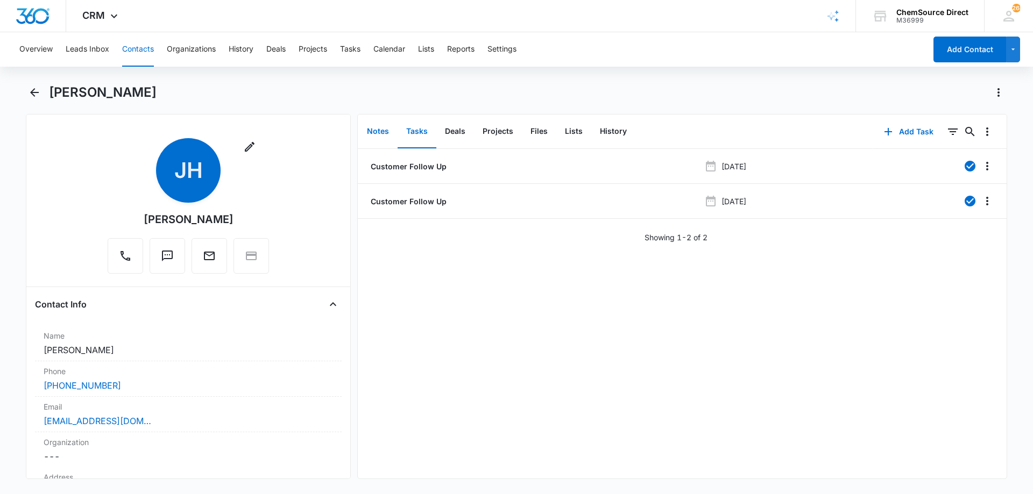
click at [379, 132] on button "Notes" at bounding box center [377, 131] width 39 height 33
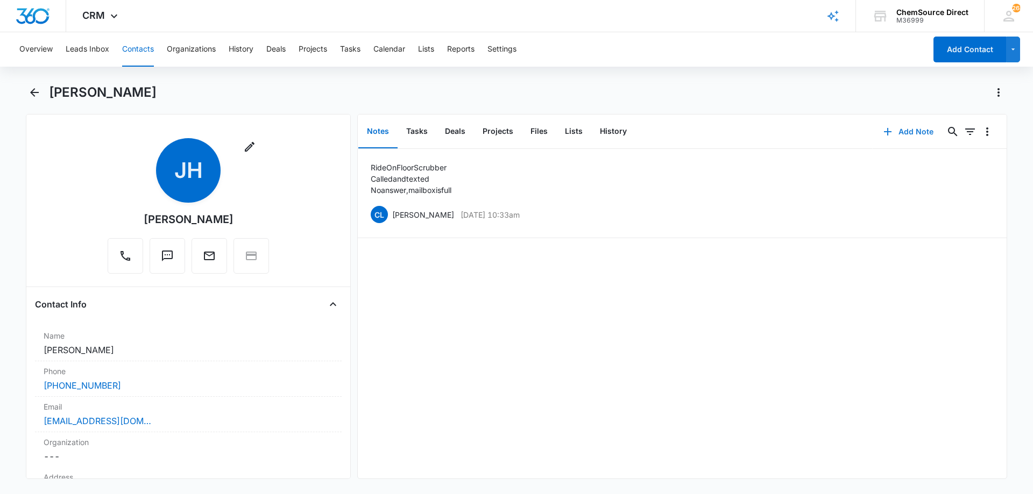
click at [901, 131] on button "Add Note" at bounding box center [908, 132] width 72 height 26
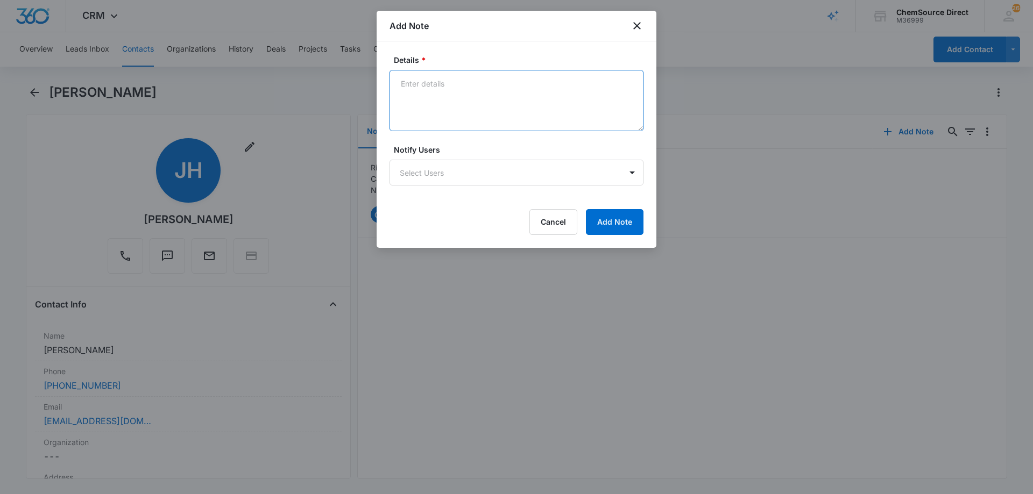
click at [437, 95] on textarea "Details *" at bounding box center [516, 100] width 254 height 61
click at [409, 101] on textarea "Texted and called" at bounding box center [516, 100] width 254 height 61
type textarea "Texted and called Mailbox still full"
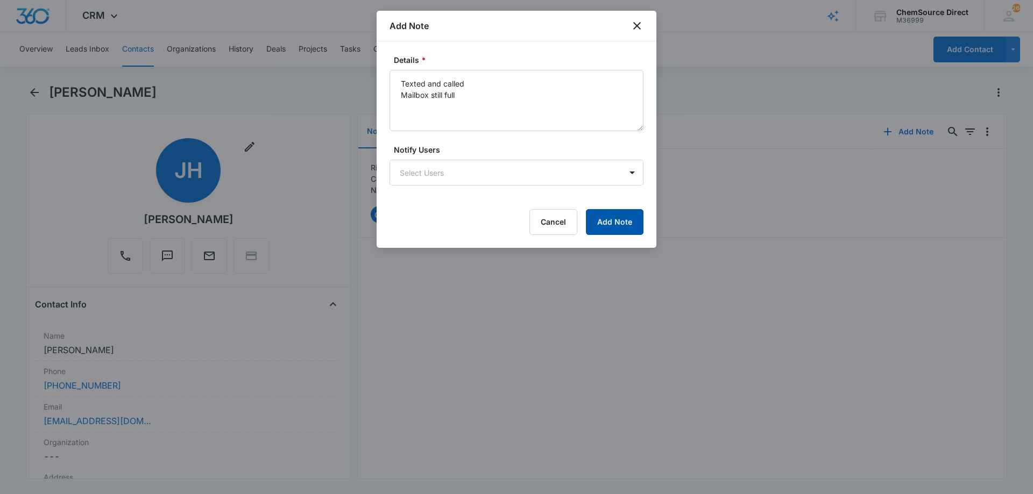
click at [607, 217] on button "Add Note" at bounding box center [615, 222] width 58 height 26
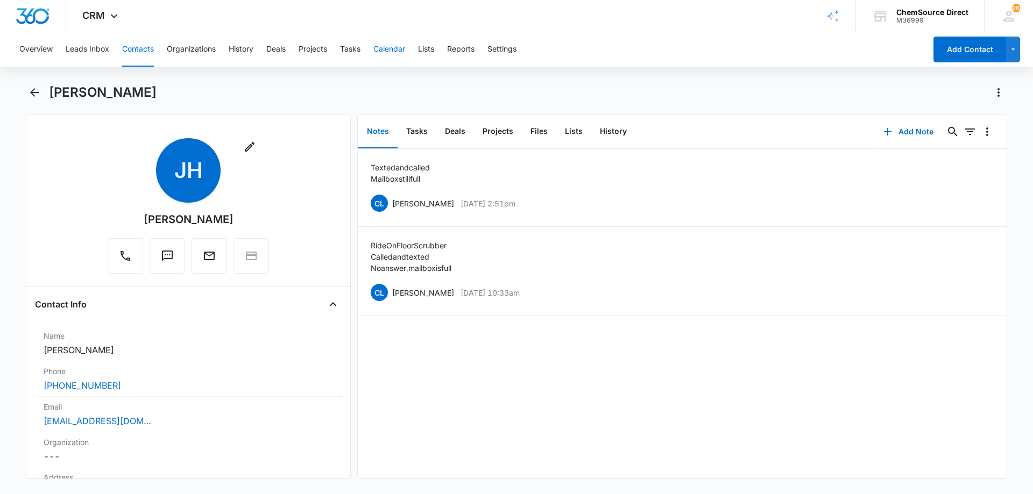
click at [399, 46] on button "Calendar" at bounding box center [389, 49] width 32 height 34
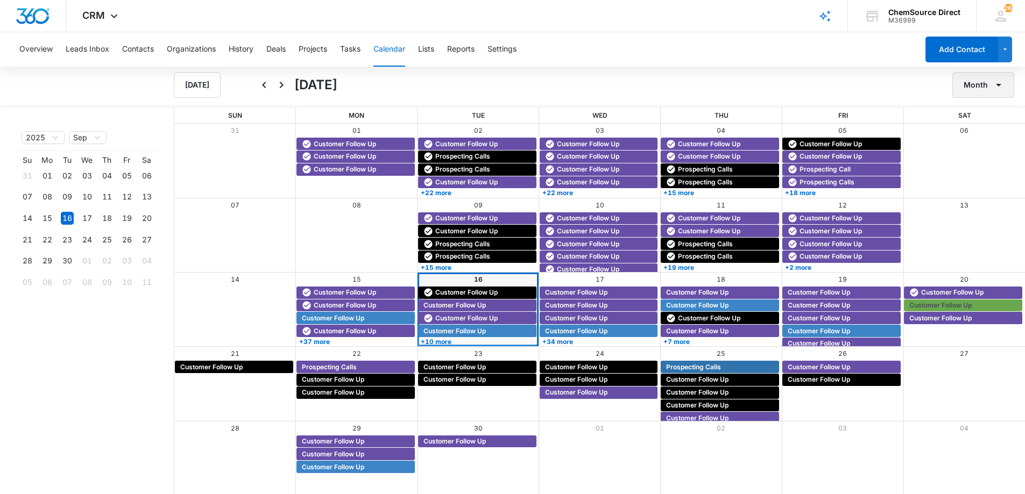
click at [979, 84] on button "Month" at bounding box center [983, 85] width 62 height 26
click at [982, 132] on div "Week" at bounding box center [980, 136] width 28 height 8
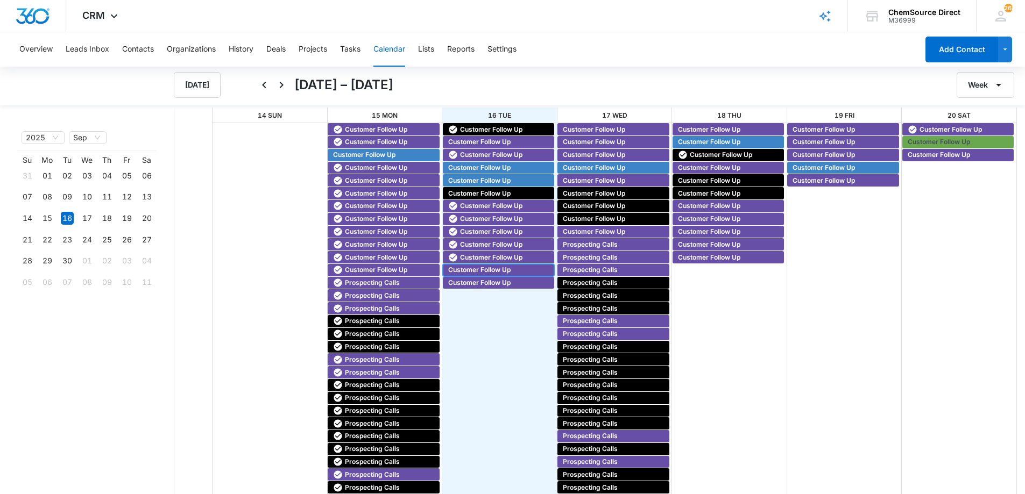
click at [471, 271] on span "Customer Follow Up" at bounding box center [479, 270] width 62 height 10
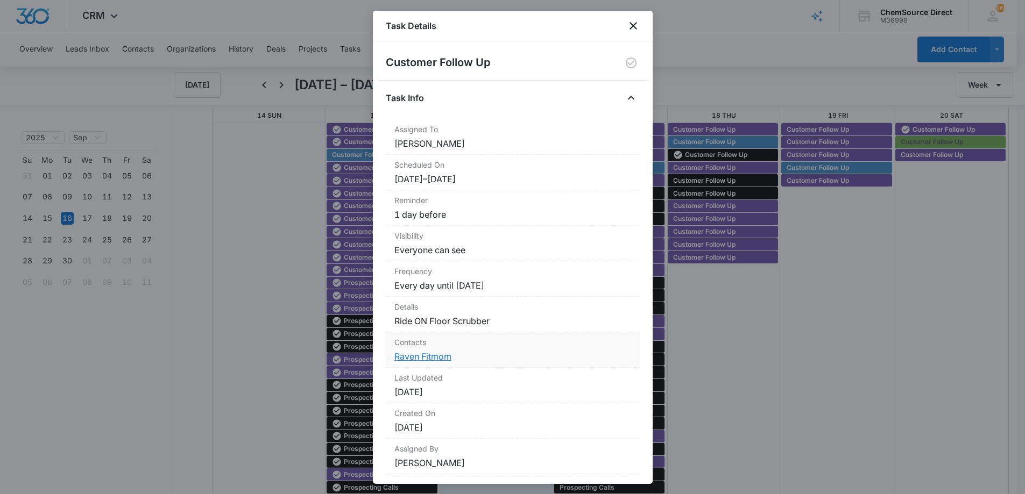
click at [433, 355] on link "Raven Fitmom" at bounding box center [422, 356] width 57 height 11
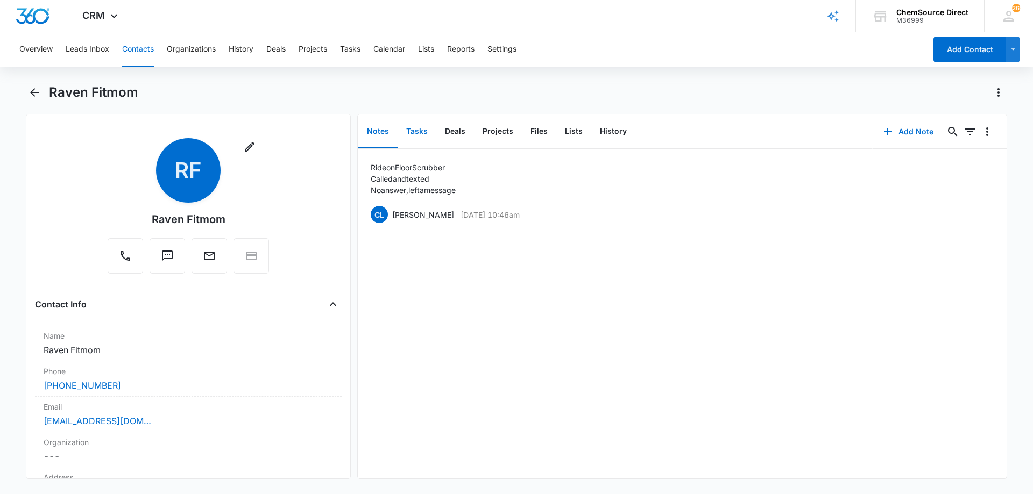
click at [424, 134] on button "Tasks" at bounding box center [416, 131] width 39 height 33
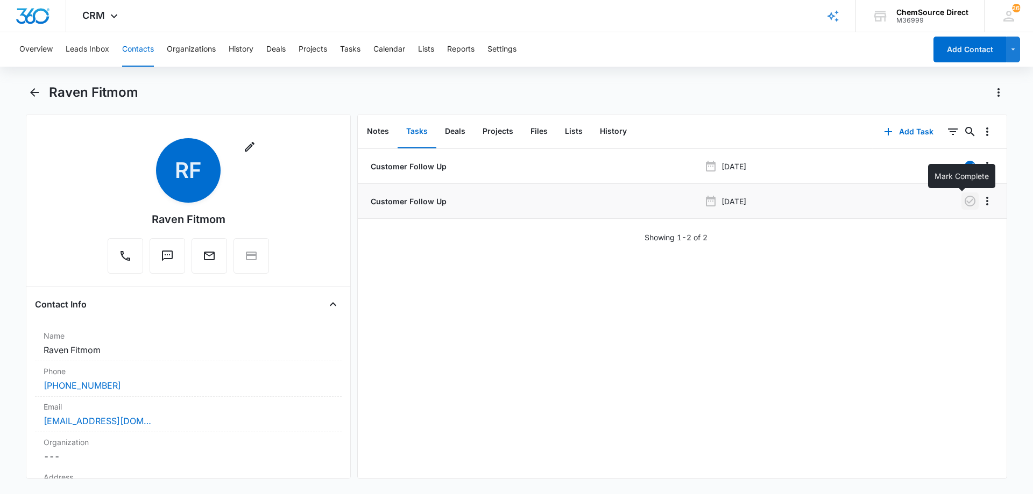
click at [964, 201] on icon "button" at bounding box center [969, 201] width 11 height 11
click at [381, 133] on button "Notes" at bounding box center [377, 131] width 39 height 33
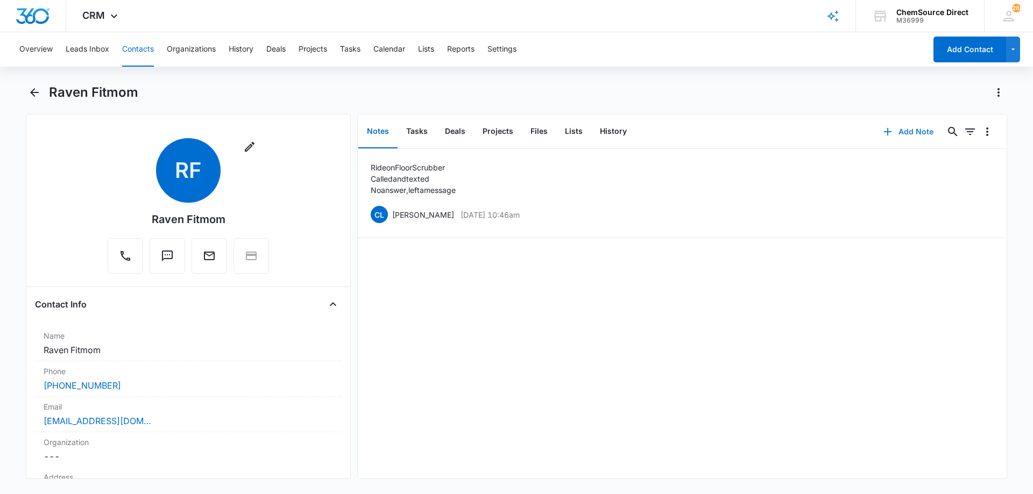
click at [902, 129] on button "Add Note" at bounding box center [908, 132] width 72 height 26
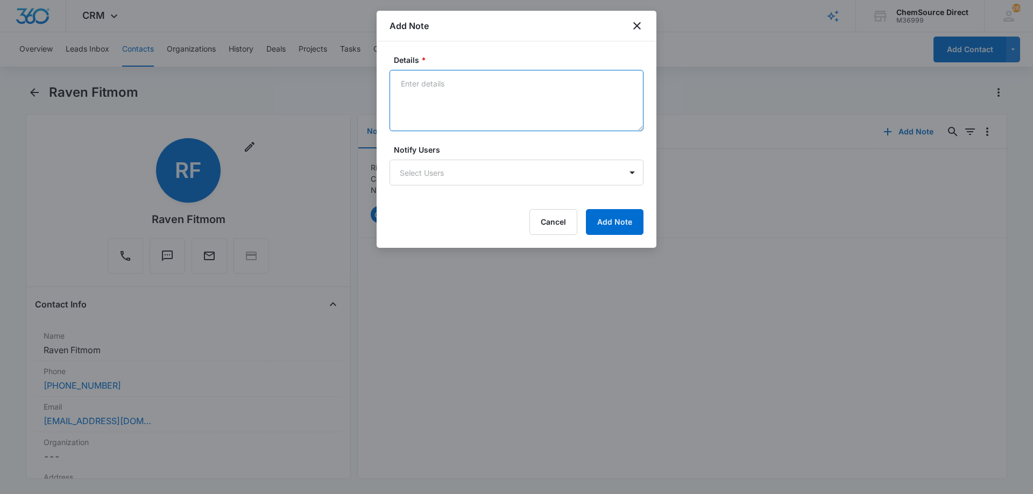
click at [425, 94] on textarea "Details *" at bounding box center [516, 100] width 254 height 61
type textarea "Called and texted No answer, left a message"
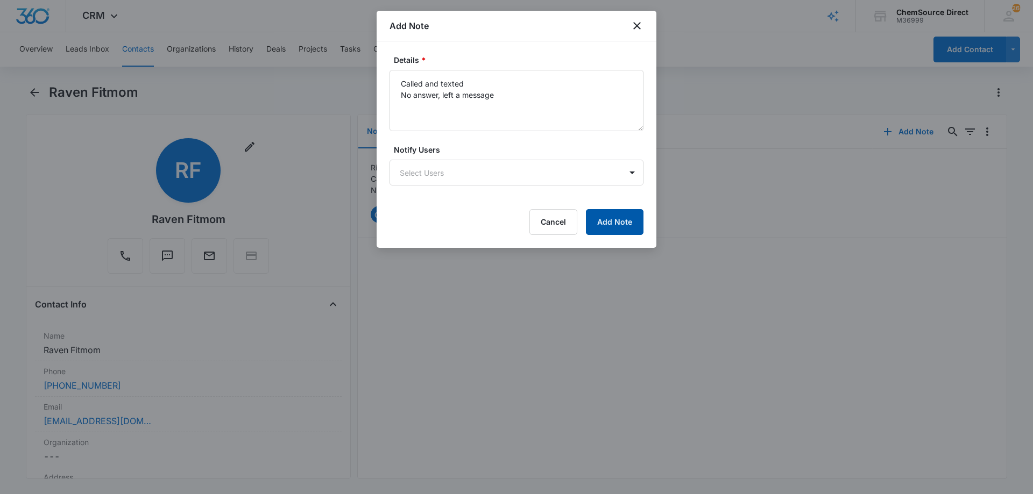
click at [610, 220] on button "Add Note" at bounding box center [615, 222] width 58 height 26
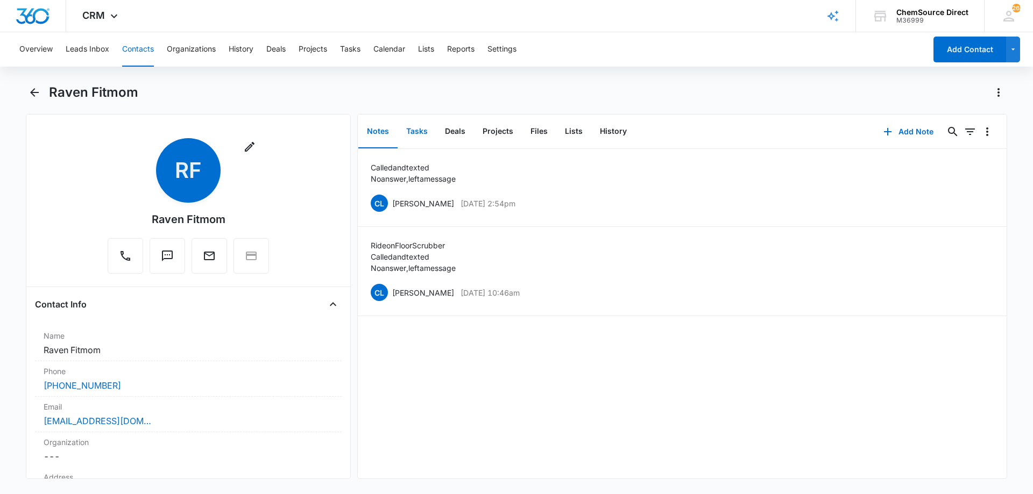
click at [415, 127] on button "Tasks" at bounding box center [416, 131] width 39 height 33
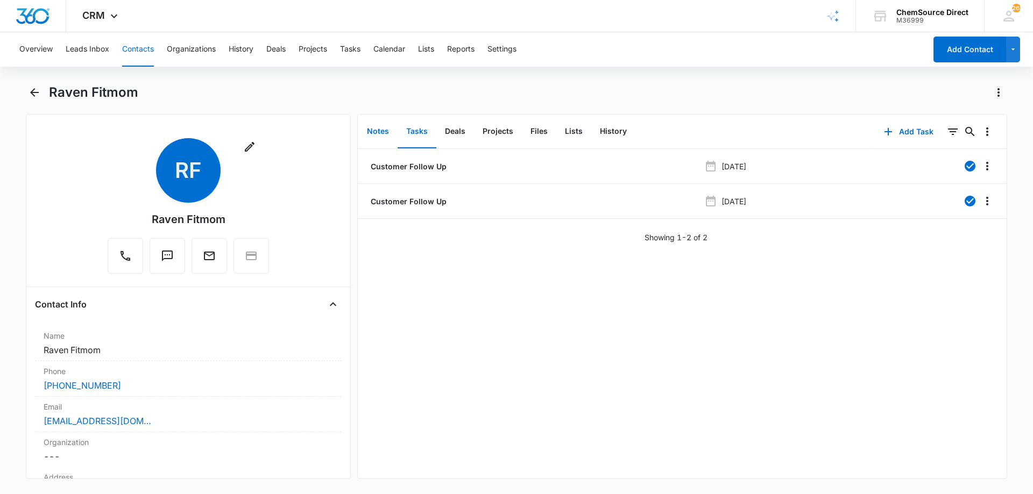
click at [379, 134] on button "Notes" at bounding box center [377, 131] width 39 height 33
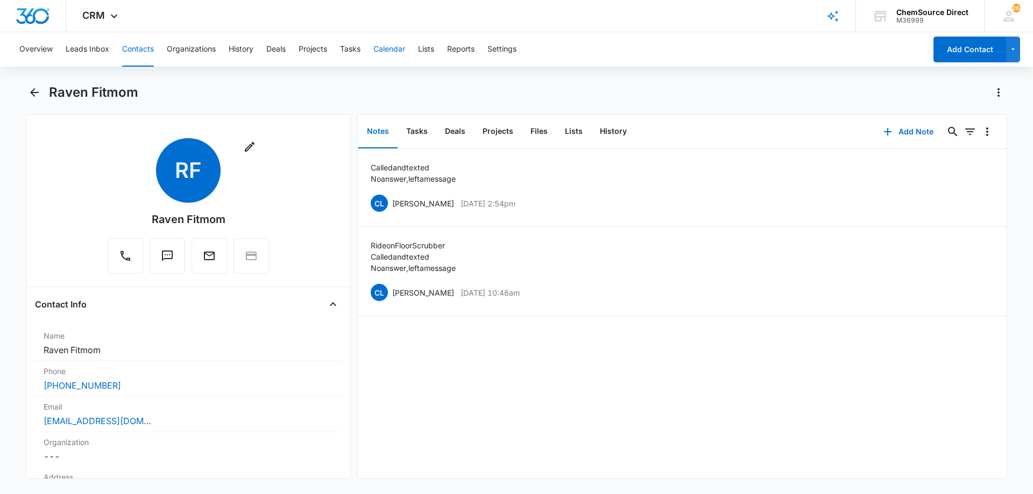
click at [383, 52] on button "Calendar" at bounding box center [389, 49] width 32 height 34
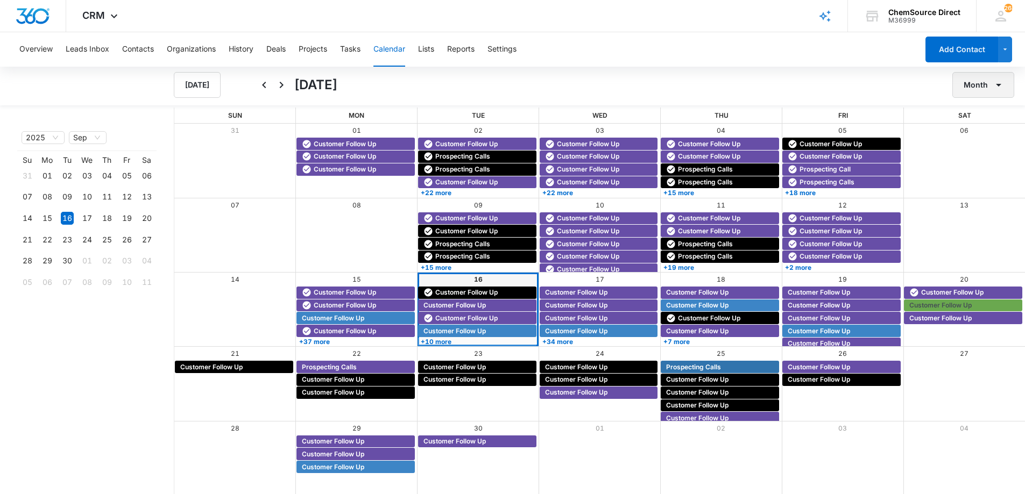
click at [981, 84] on button "Month" at bounding box center [983, 85] width 62 height 26
click at [977, 132] on div "Week" at bounding box center [980, 136] width 28 height 8
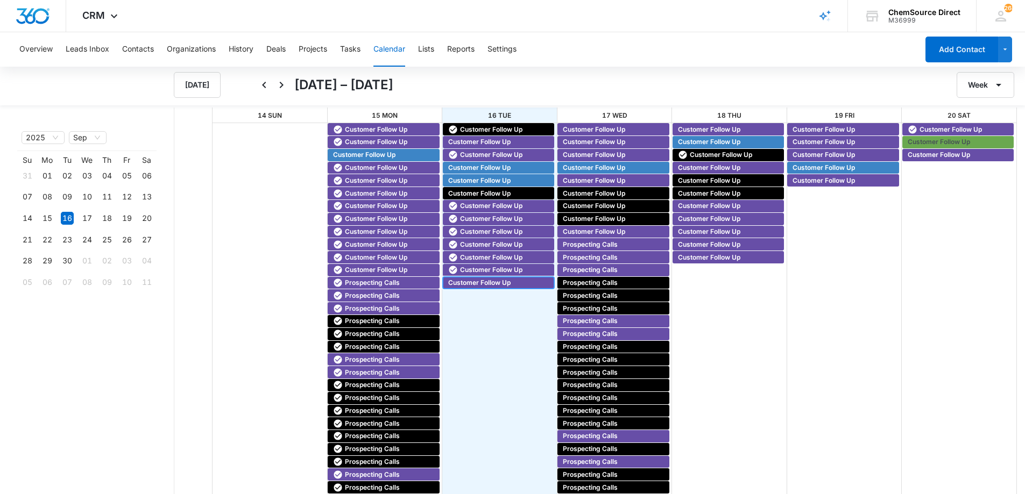
click at [501, 281] on span "Customer Follow Up" at bounding box center [479, 283] width 62 height 10
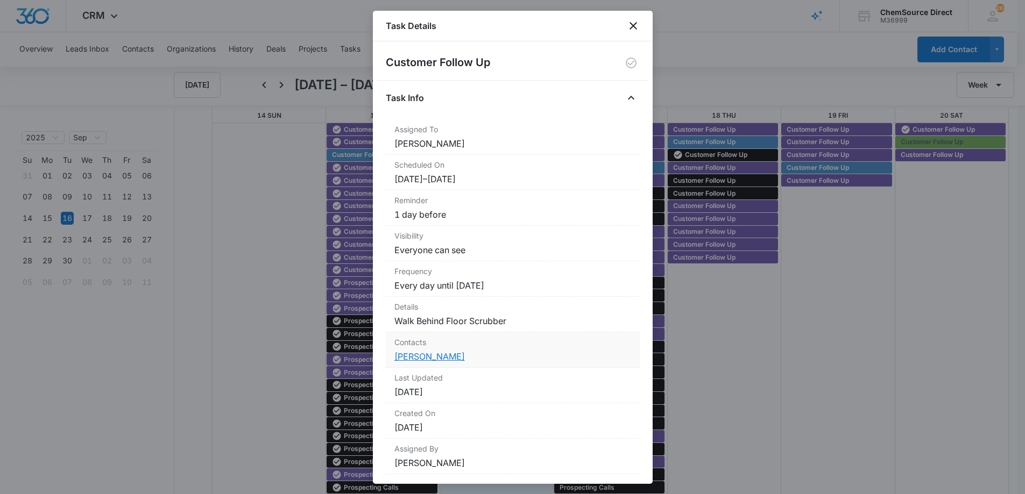
click at [422, 356] on link "[PERSON_NAME]" at bounding box center [429, 356] width 70 height 11
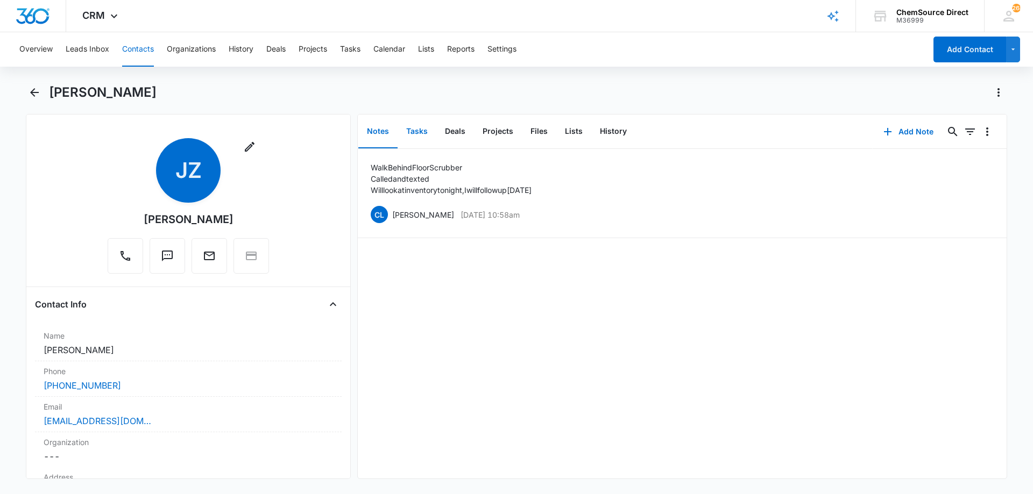
click at [414, 131] on button "Tasks" at bounding box center [416, 131] width 39 height 33
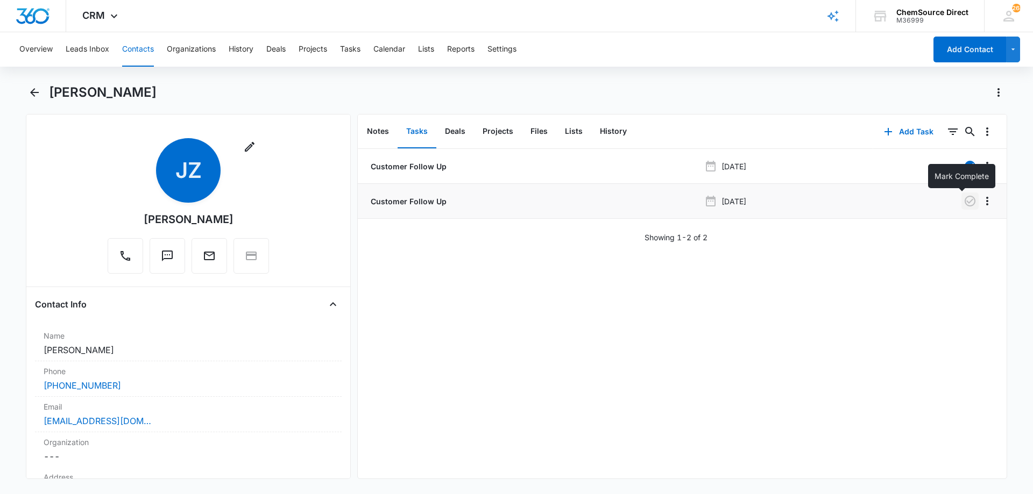
click at [963, 203] on icon "button" at bounding box center [969, 201] width 13 height 13
click at [373, 131] on button "Notes" at bounding box center [377, 131] width 39 height 33
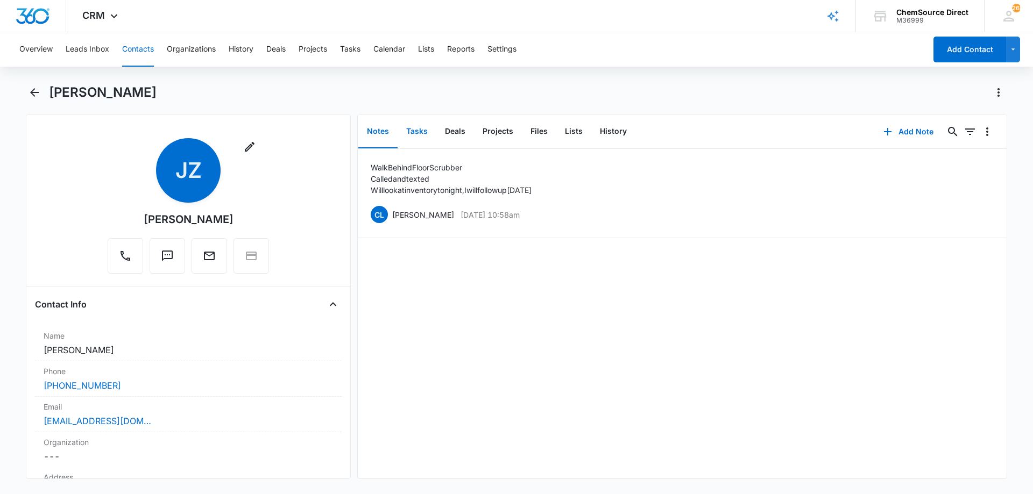
click at [420, 130] on button "Tasks" at bounding box center [416, 131] width 39 height 33
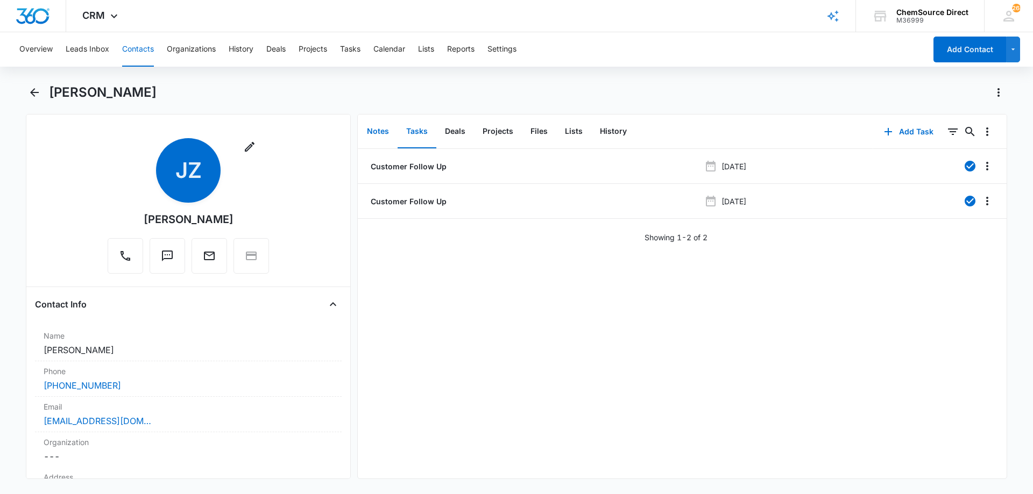
click at [373, 133] on button "Notes" at bounding box center [377, 131] width 39 height 33
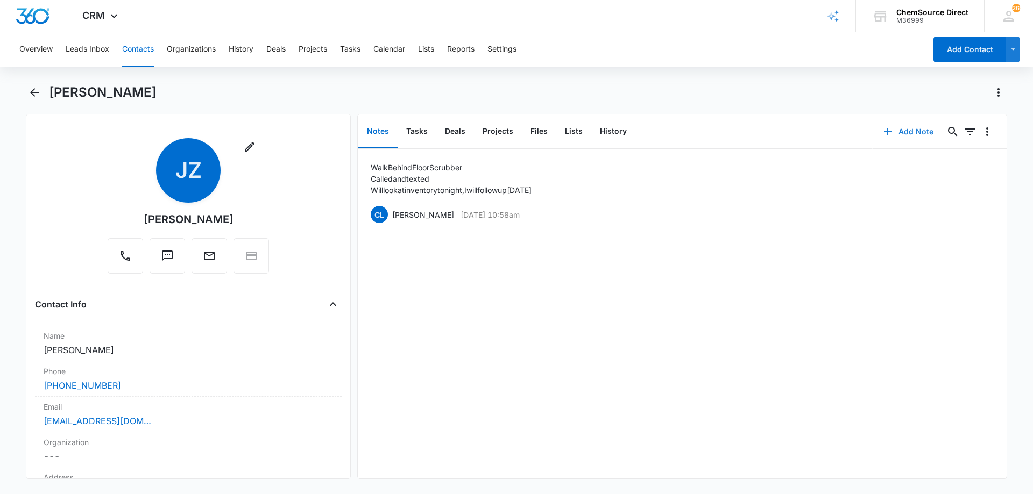
click at [895, 129] on button "Add Note" at bounding box center [908, 132] width 72 height 26
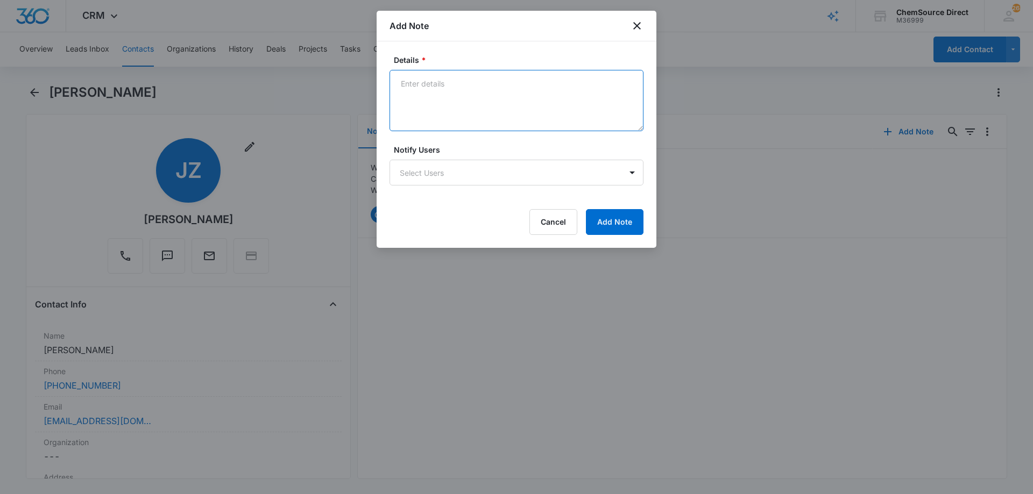
click at [421, 85] on textarea "Details *" at bounding box center [516, 100] width 254 height 61
click at [454, 99] on textarea "Texted and called" at bounding box center [516, 100] width 254 height 61
type textarea "Texted and called No answer, left aa message"
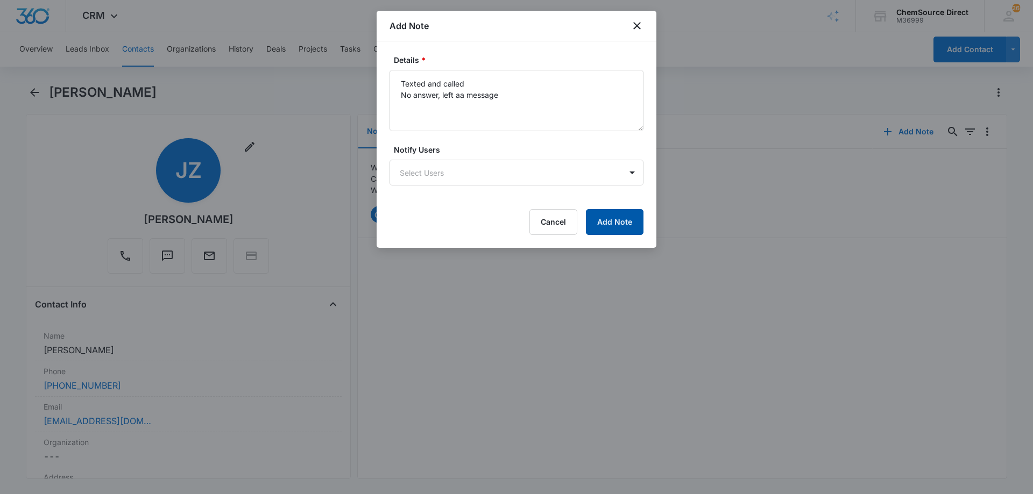
click at [608, 218] on button "Add Note" at bounding box center [615, 222] width 58 height 26
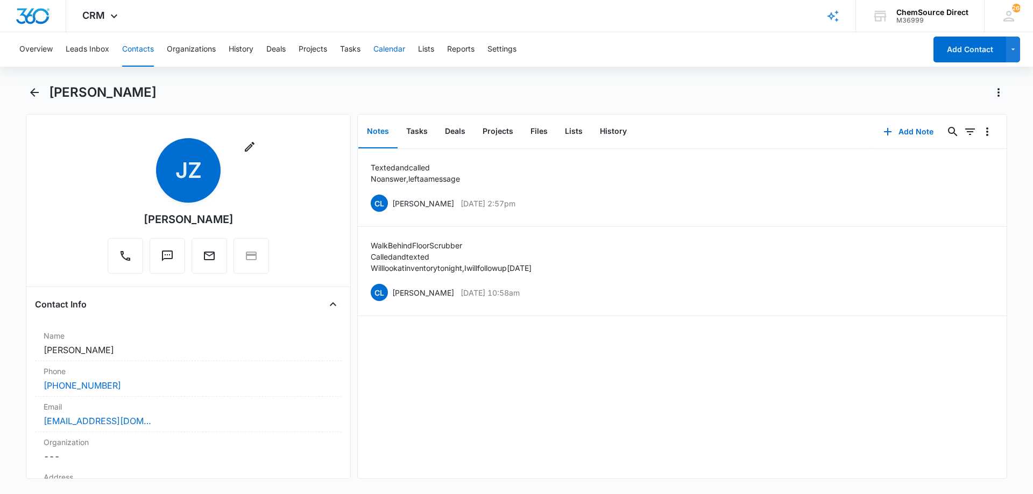
click at [387, 48] on button "Calendar" at bounding box center [389, 49] width 32 height 34
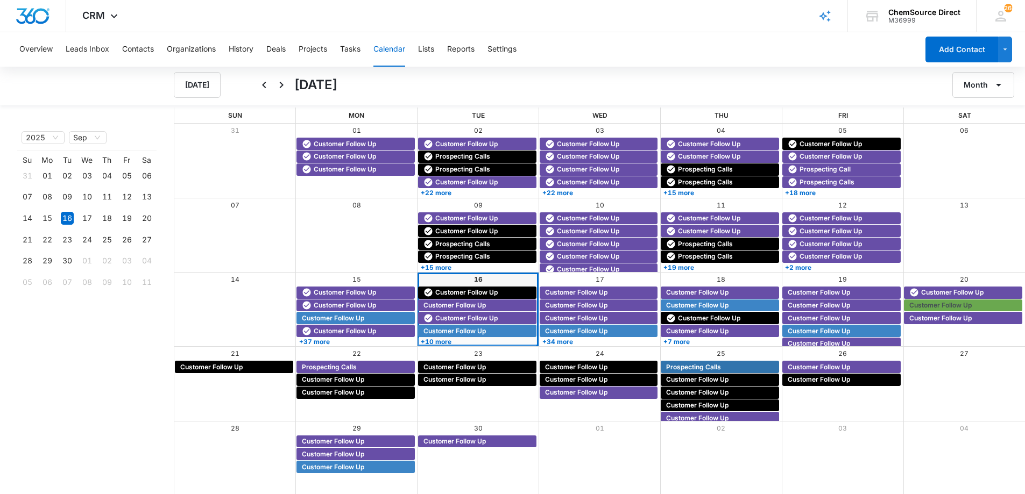
click at [904, 106] on div "[DATE] Month Year Su Mo Tu We Th Fr Sa 31 01 02 03 04 05 06 07 08 09 10 11 12 1…" at bounding box center [512, 281] width 1025 height 429
click at [598, 76] on div "[DATE]" at bounding box center [509, 85] width 508 height 26
click at [989, 82] on button "Month" at bounding box center [983, 85] width 62 height 26
click at [979, 130] on button "Week" at bounding box center [986, 135] width 67 height 16
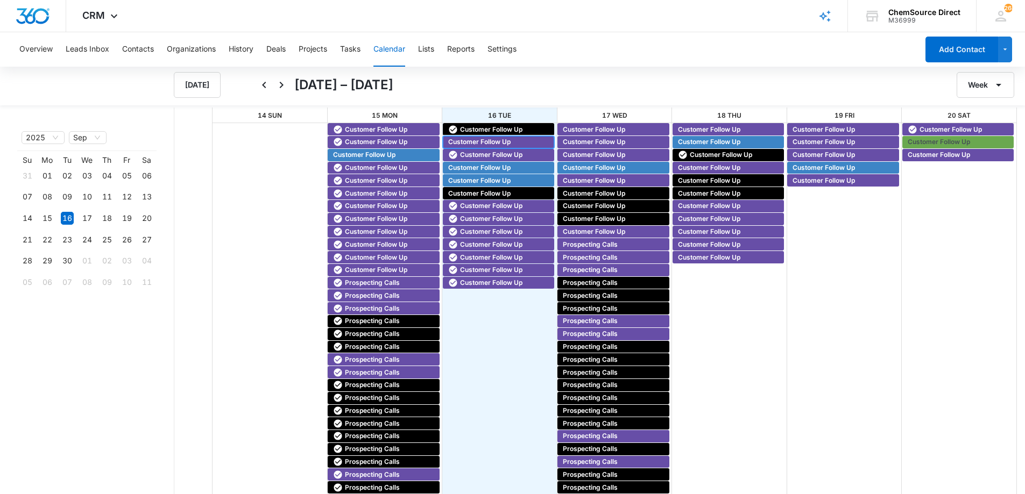
click at [475, 141] on span "Customer Follow Up" at bounding box center [479, 142] width 62 height 10
